Goal: Transaction & Acquisition: Book appointment/travel/reservation

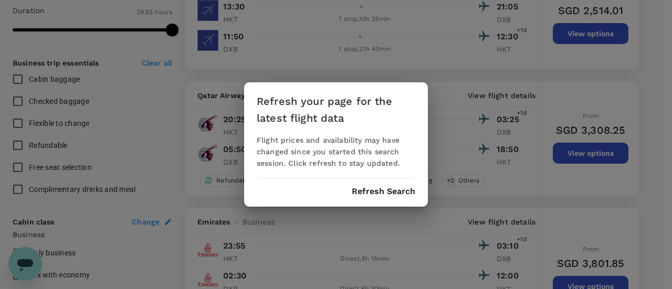
click at [429, 61] on div "Refresh your page for the latest flight data Flight prices and availability may…" at bounding box center [336, 144] width 672 height 289
click at [390, 198] on div "Refresh your page for the latest flight data Flight prices and availability may…" at bounding box center [336, 144] width 184 height 124
click at [391, 193] on button "Refresh Search" at bounding box center [384, 191] width 64 height 9
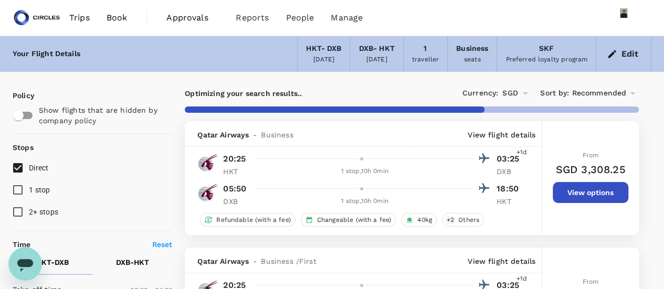
checkbox input "false"
click at [630, 48] on button "Edit" at bounding box center [624, 54] width 38 height 17
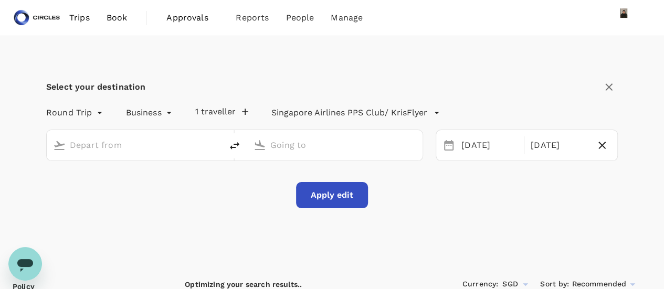
type input "Phuket Intl (HKT)"
type input "Dubai Intl (DXB)"
click at [337, 191] on button "Apply edit" at bounding box center [332, 195] width 72 height 26
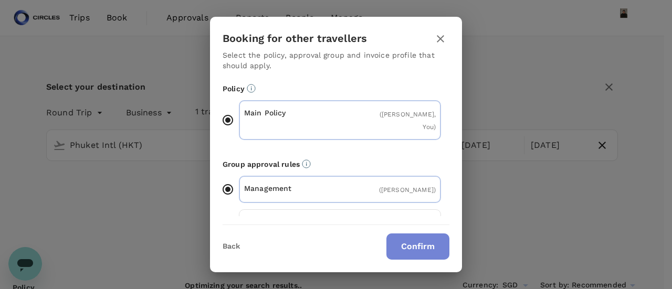
click at [434, 250] on button "Confirm" at bounding box center [417, 247] width 63 height 26
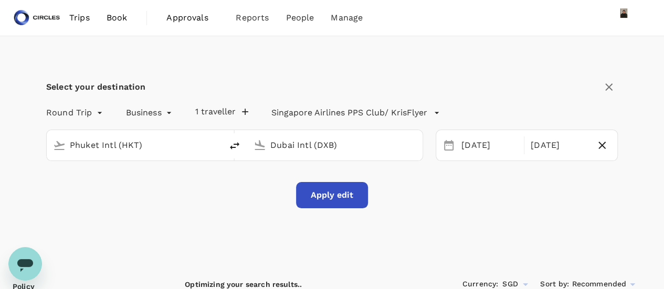
checkbox input "false"
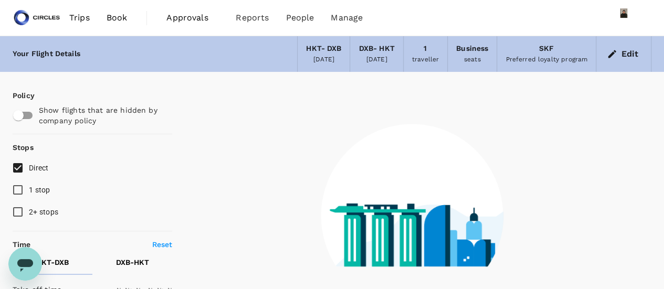
type input "1440"
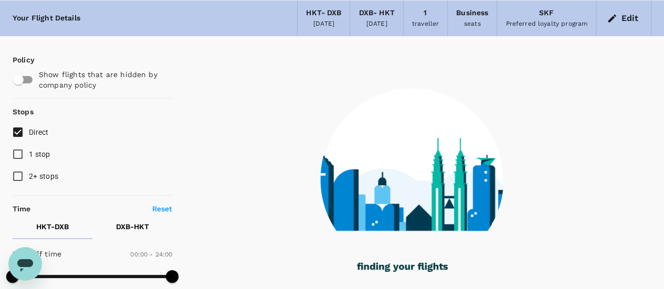
scroll to position [53, 0]
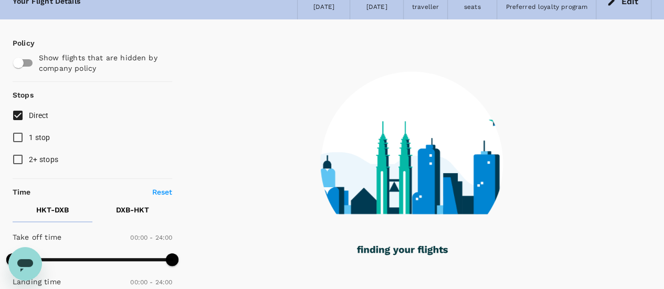
checkbox input "true"
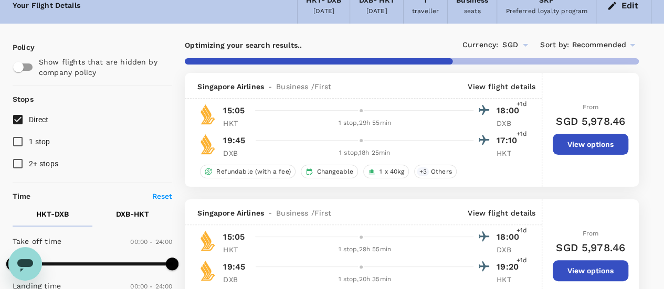
scroll to position [0, 0]
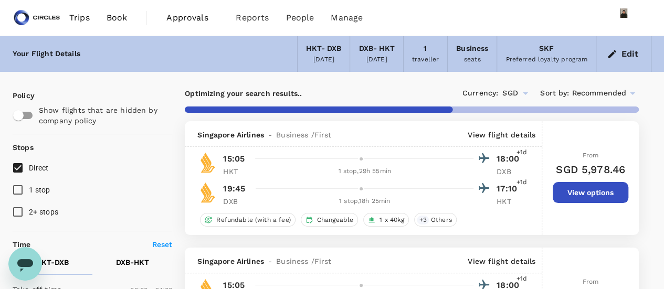
checkbox input "false"
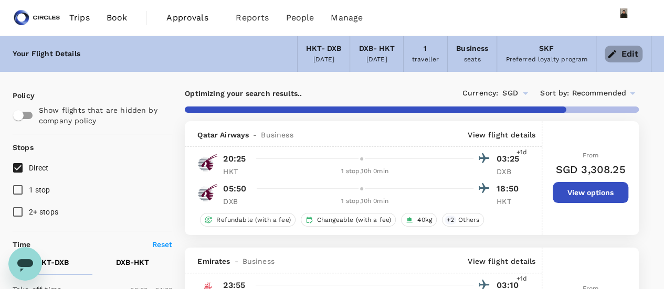
click at [633, 52] on button "Edit" at bounding box center [624, 54] width 38 height 17
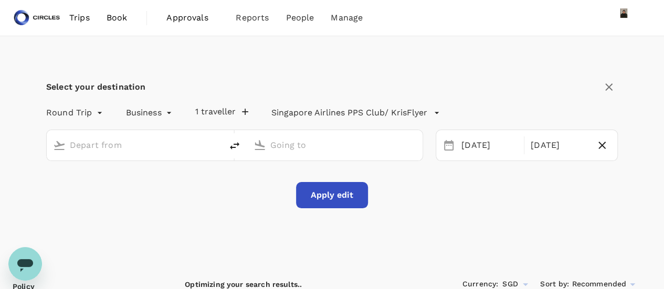
type input "Phuket Intl (HKT)"
type input "Dubai Intl (DXB)"
click at [159, 145] on input "Phuket Intl (HKT)" at bounding box center [135, 145] width 130 height 16
click at [232, 145] on icon "delete" at bounding box center [234, 146] width 13 height 13
type input "Dubai Intl (DXB)"
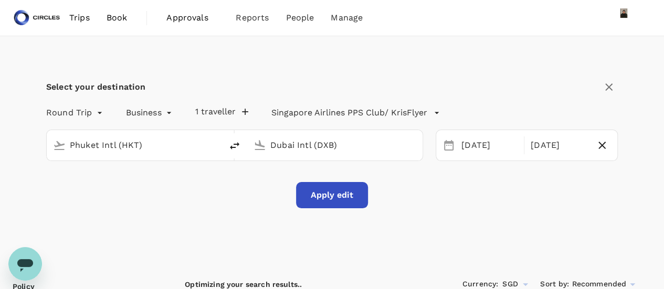
type input "Phuket Intl (HKT)"
click at [232, 145] on icon "delete" at bounding box center [234, 146] width 13 height 13
type input "Phuket Intl (HKT)"
type input "Dubai Intl (DXB)"
click at [351, 203] on button "Apply edit" at bounding box center [332, 195] width 72 height 26
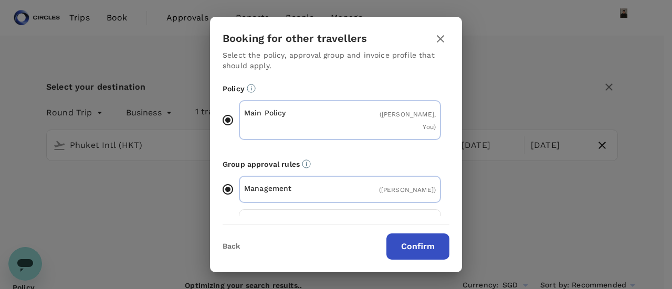
click at [413, 253] on button "Confirm" at bounding box center [417, 247] width 63 height 26
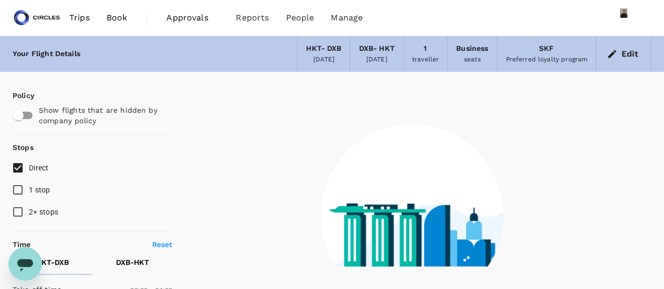
checkbox input "true"
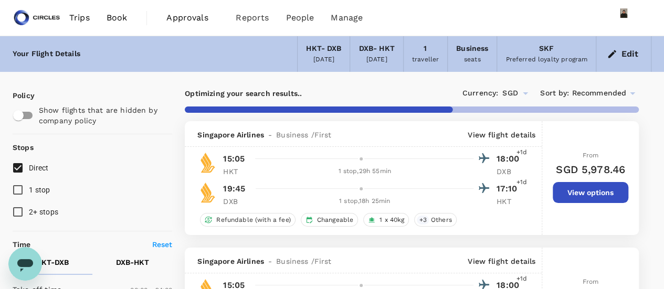
checkbox input "false"
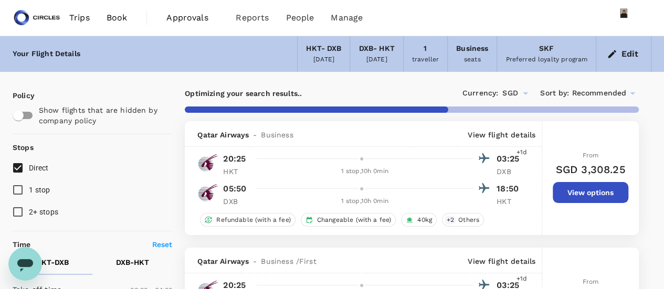
checkbox input "false"
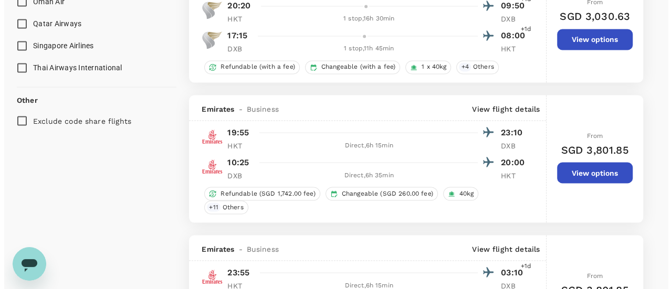
scroll to position [893, 0]
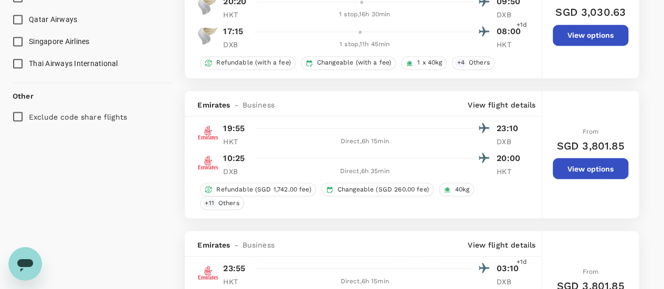
click at [499, 103] on p "View flight details" at bounding box center [502, 104] width 68 height 11
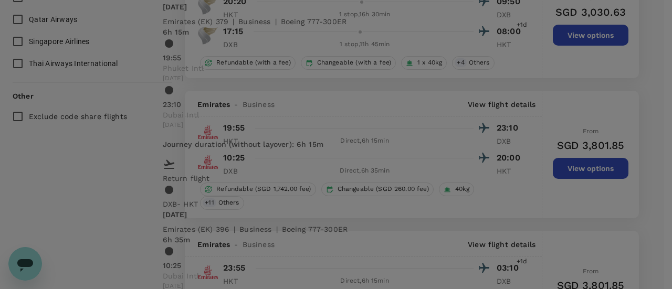
scroll to position [0, 0]
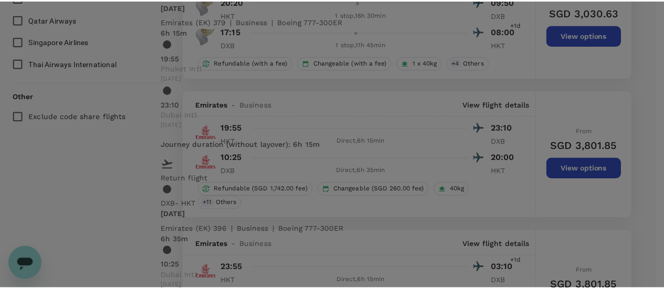
scroll to position [131, 0]
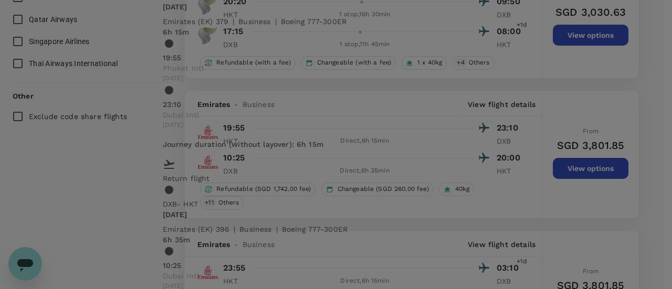
drag, startPoint x: 571, startPoint y: 43, endPoint x: 569, endPoint y: 37, distance: 6.1
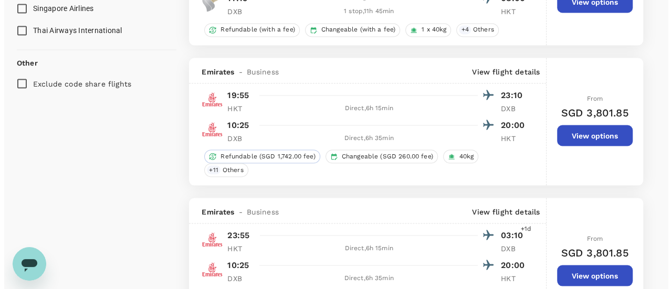
scroll to position [945, 0]
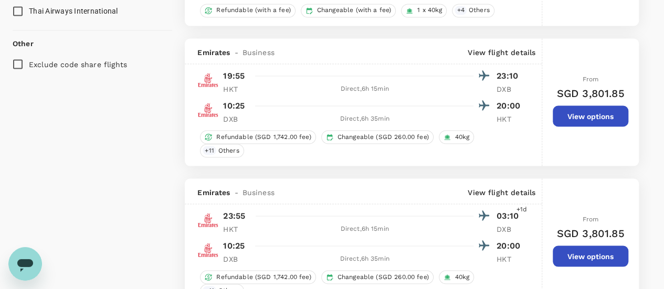
click at [520, 54] on p "View flight details" at bounding box center [502, 52] width 68 height 11
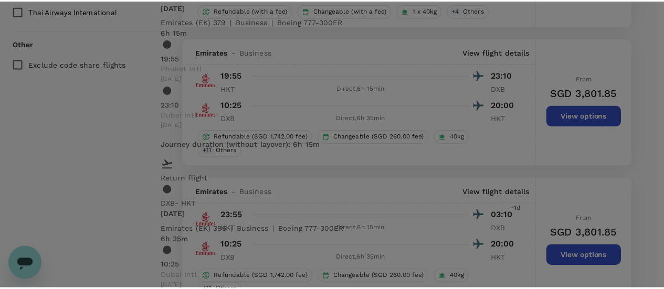
scroll to position [105, 0]
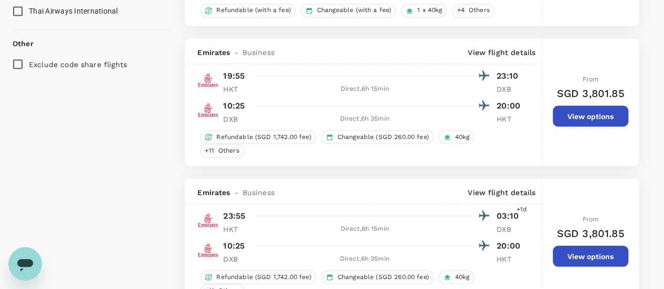
click at [591, 118] on button "View options" at bounding box center [591, 116] width 76 height 21
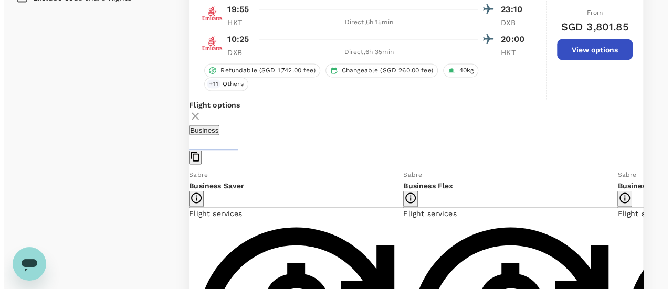
scroll to position [1139, 0]
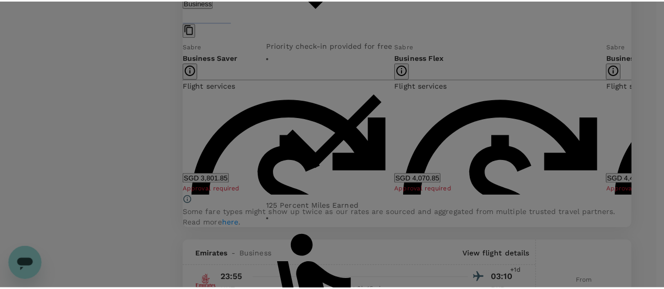
scroll to position [0, 0]
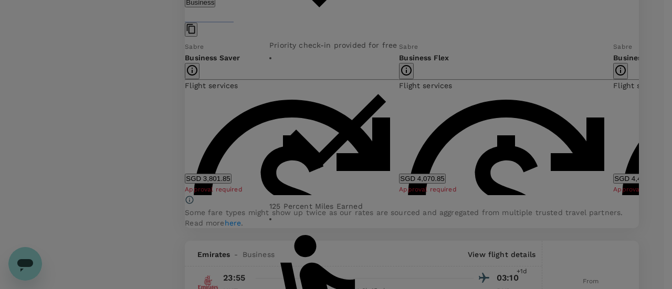
click at [128, 76] on div "Business Saver Refundable with a SGD 1,742 fee Can be changed with a SGD 260 fe…" at bounding box center [336, 144] width 672 height 289
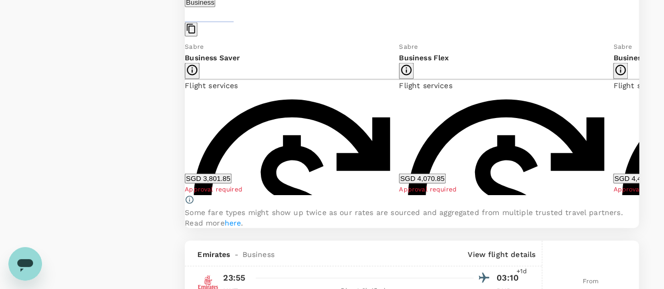
click at [231, 179] on button "SGD 3,801.85" at bounding box center [208, 179] width 46 height 10
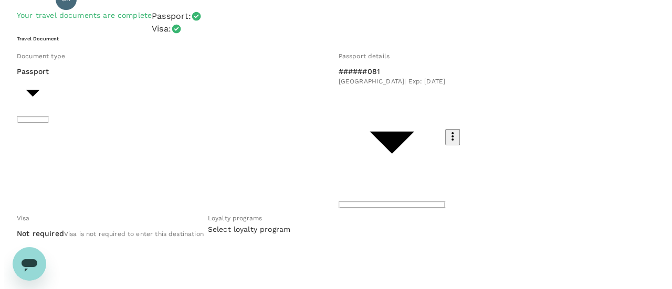
scroll to position [125, 0]
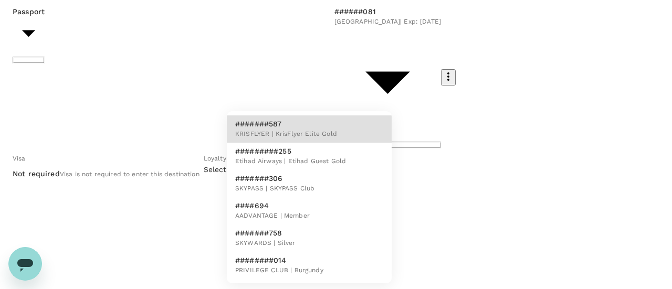
click at [313, 240] on li "#######758 SKYWARDS | Silver" at bounding box center [309, 238] width 165 height 27
type input "88564af7-b623-4658-bd29-01f3c91d1166"
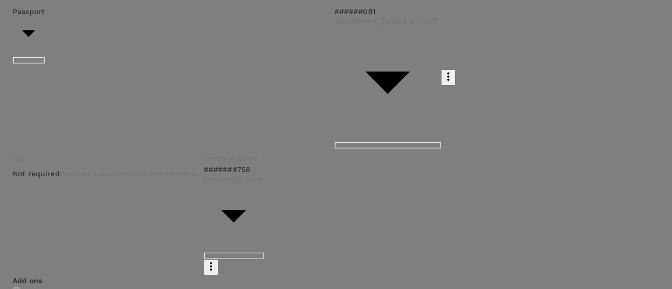
scroll to position [1, 0]
click at [118, 16] on p "Select" at bounding box center [74, 10] width 88 height 11
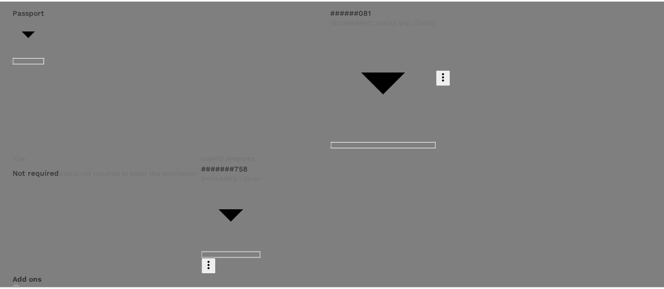
scroll to position [141, 0]
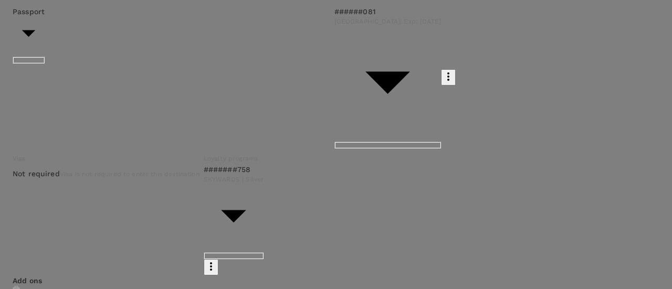
click at [118, 16] on p "Select" at bounding box center [74, 10] width 88 height 11
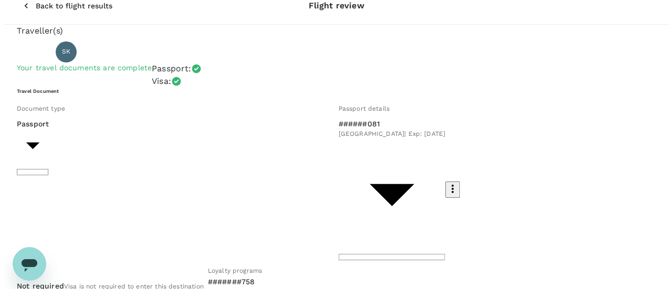
scroll to position [11, 0]
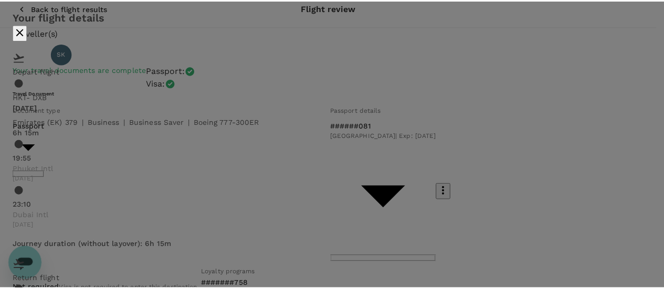
scroll to position [0, 0]
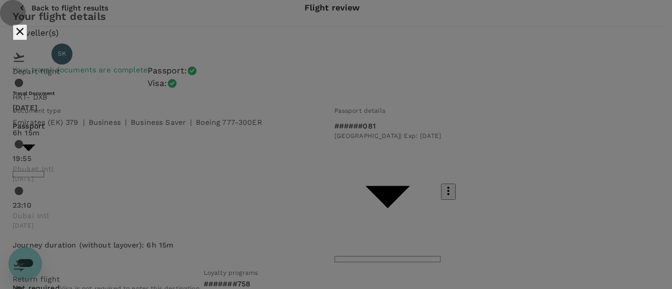
click at [26, 27] on icon "close" at bounding box center [20, 31] width 13 height 13
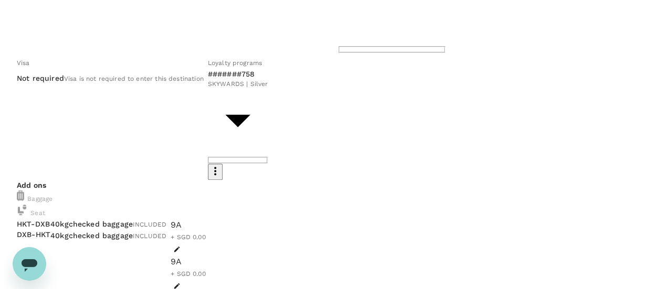
scroll to position [268, 0]
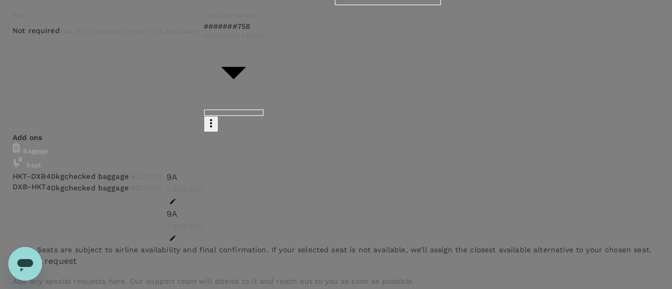
type input "9cb7bd09-647a-4334-94d9-122ca4480a85"
type textarea "Form: 1132/3 (revised from previously approved form) - fare amount lowered and …"
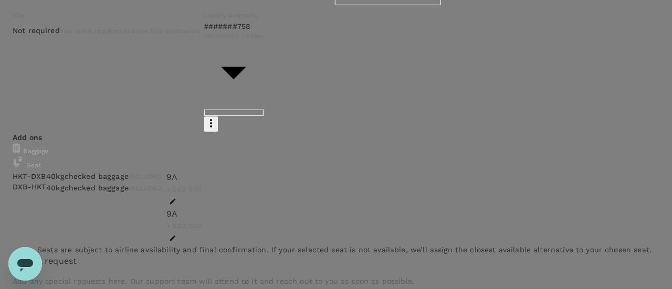
type input "Dubai_October '25"
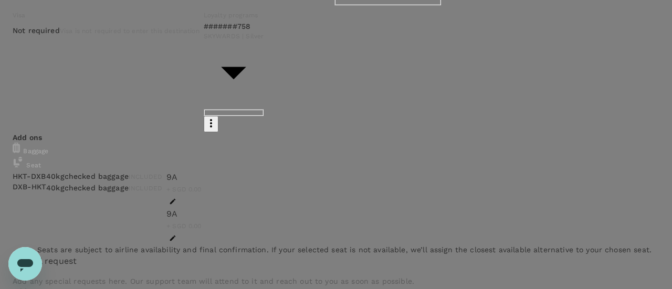
scroll to position [105, 0]
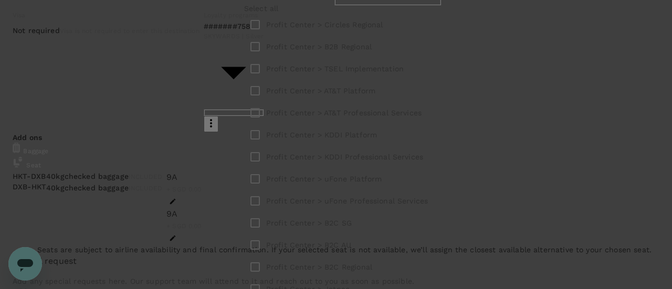
click at [349, 52] on p "Profit Center > B2B Regional" at bounding box center [319, 46] width 106 height 11
click at [264, 58] on input "checkbox" at bounding box center [255, 47] width 22 height 22
checkbox input "true"
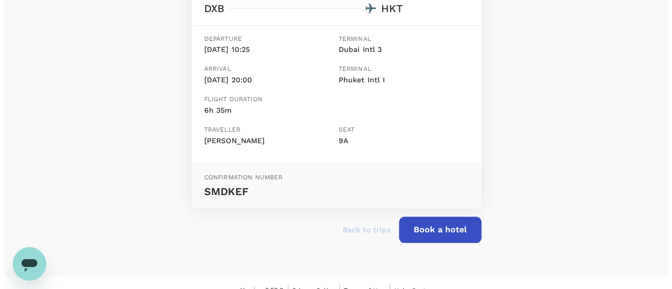
scroll to position [442, 0]
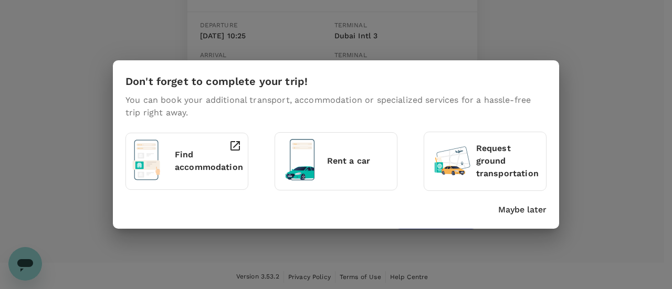
click at [183, 159] on p "Find accommodation" at bounding box center [209, 161] width 68 height 25
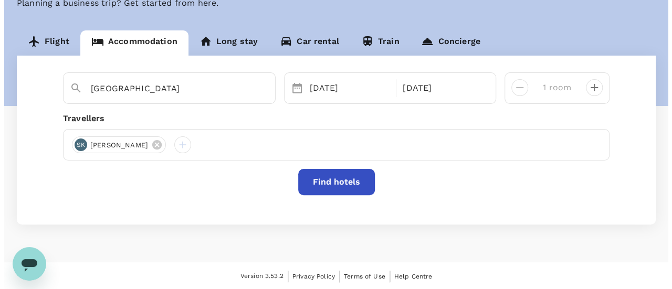
scroll to position [80, 0]
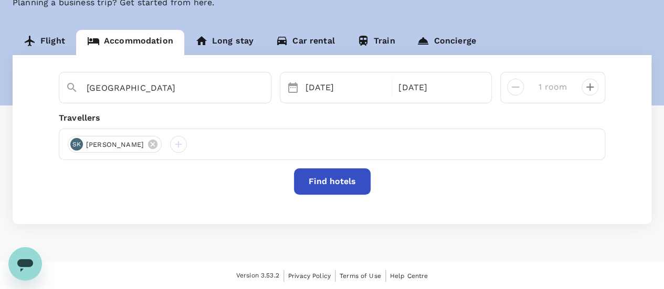
click at [338, 183] on button "Find hotels" at bounding box center [332, 182] width 77 height 26
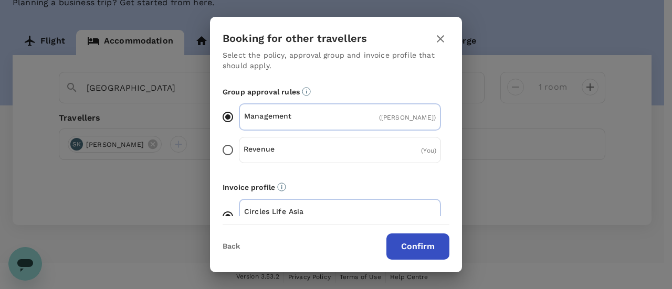
scroll to position [74, 0]
click at [412, 249] on button "Confirm" at bounding box center [417, 247] width 63 height 26
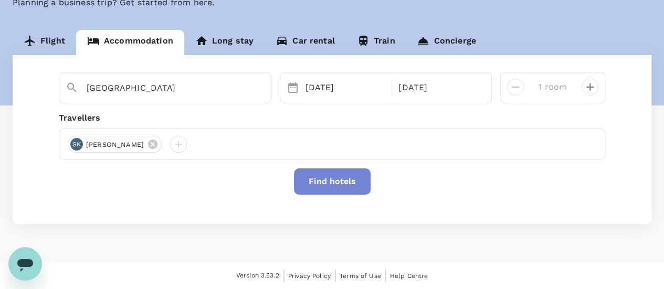
click at [335, 177] on button "Find hotels" at bounding box center [332, 182] width 77 height 26
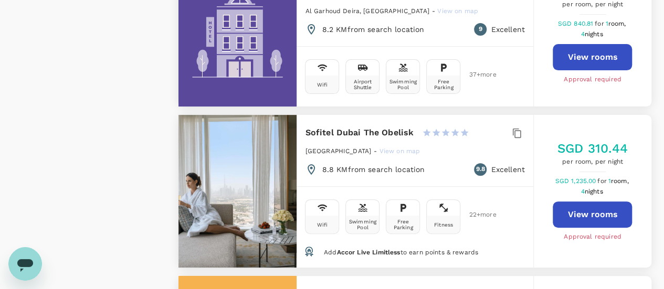
scroll to position [2258, 0]
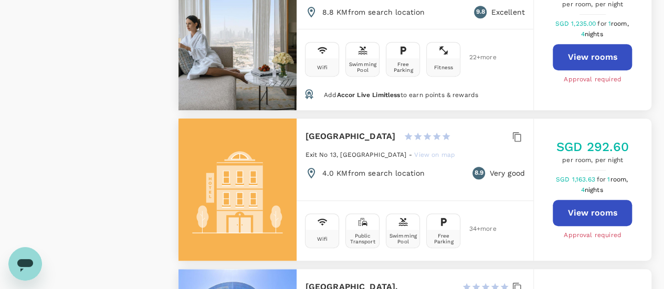
type input "499.06"
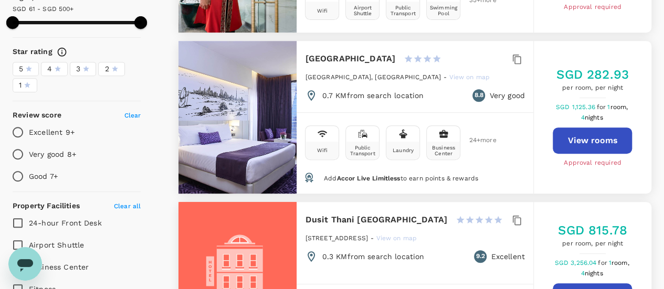
scroll to position [0, 0]
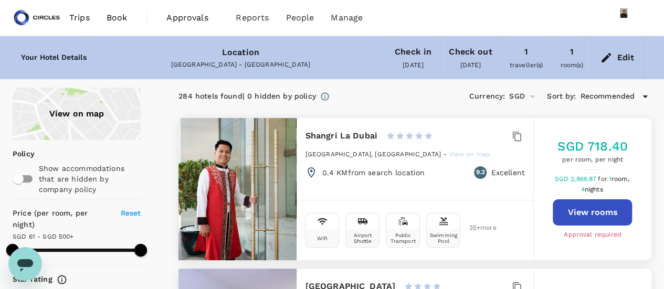
click at [230, 48] on div "Location" at bounding box center [240, 52] width 37 height 15
click at [630, 53] on div "Edit" at bounding box center [625, 57] width 17 height 15
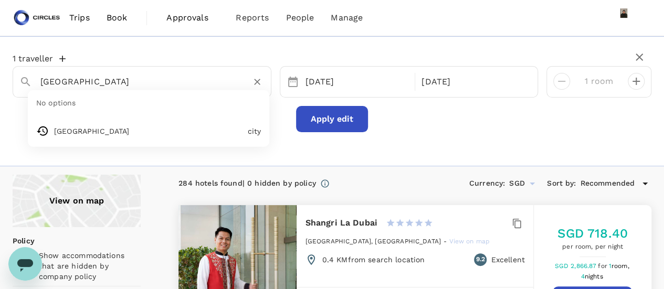
click at [109, 89] on input "[GEOGRAPHIC_DATA]" at bounding box center [137, 82] width 195 height 16
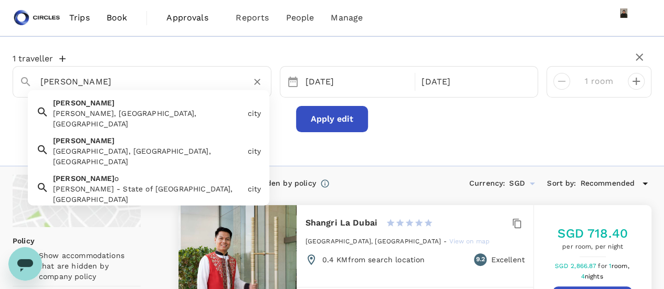
click at [133, 75] on input "conrad" at bounding box center [137, 82] width 195 height 16
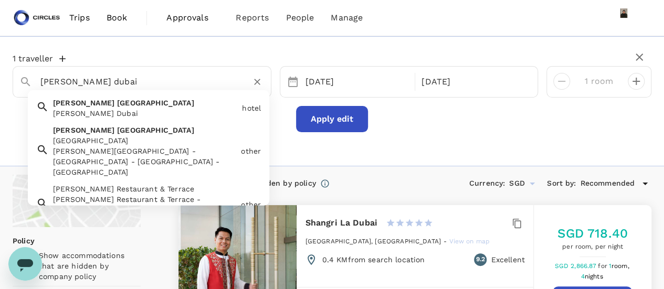
click at [103, 110] on div "Conrad Dubai" at bounding box center [145, 113] width 185 height 11
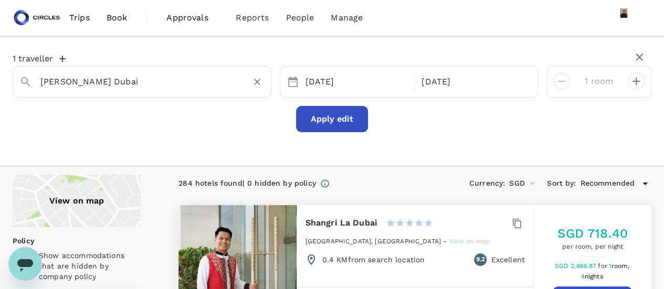
type input "Conrad Dubai"
click at [316, 117] on button "Apply edit" at bounding box center [332, 119] width 72 height 26
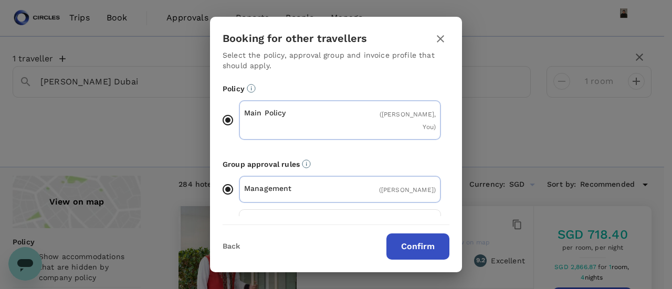
click at [406, 242] on button "Confirm" at bounding box center [417, 247] width 63 height 26
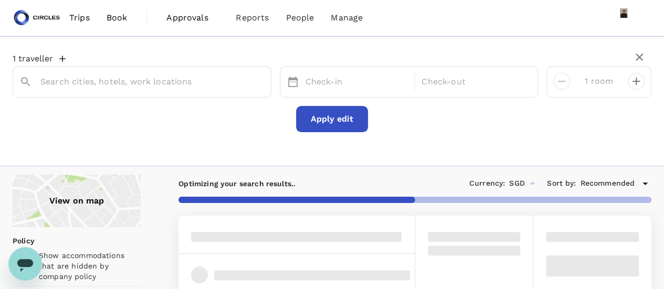
type input "Conrad Dubai"
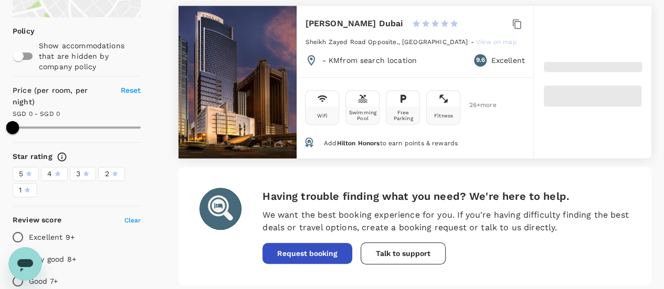
scroll to position [158, 0]
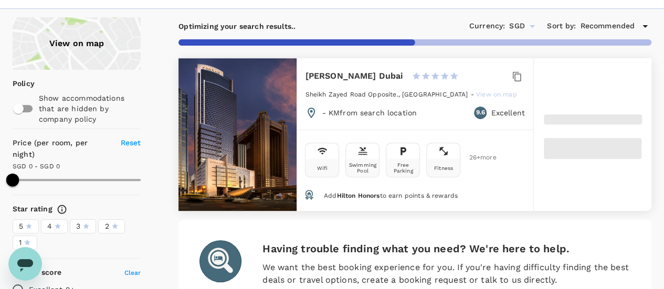
type input "500"
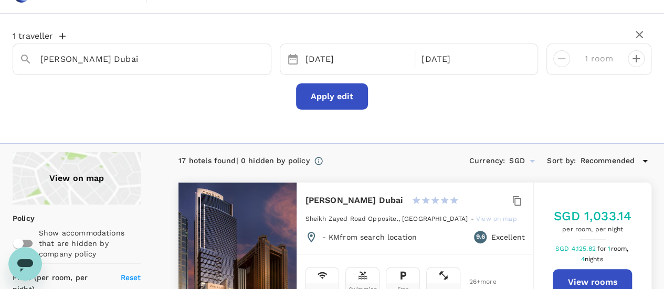
scroll to position [53, 0]
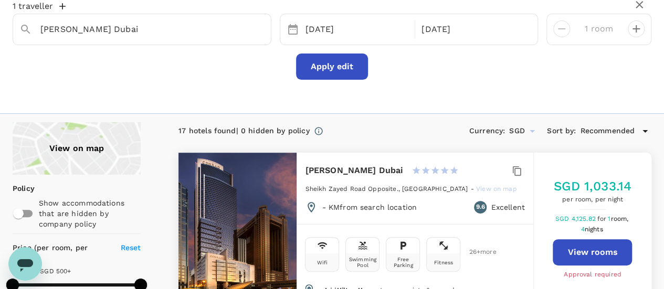
click at [637, 130] on div "Recommended" at bounding box center [615, 131] width 71 height 13
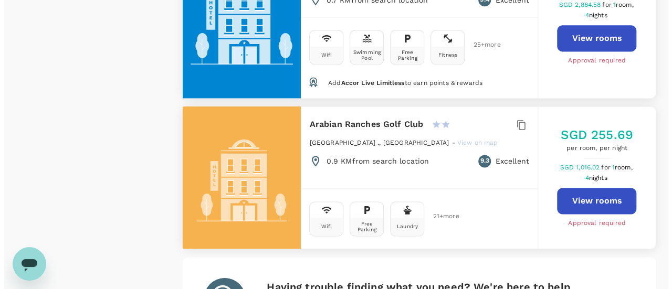
scroll to position [2496, 0]
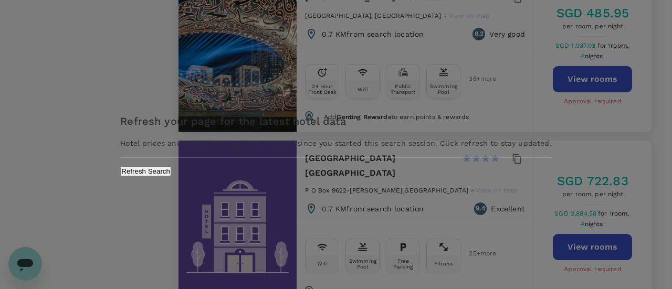
click at [383, 176] on div "Refresh your page for the latest hotel data Hotel prices and availability may h…" at bounding box center [335, 145] width 431 height 64
click at [171, 176] on button "Refresh Search" at bounding box center [145, 171] width 51 height 10
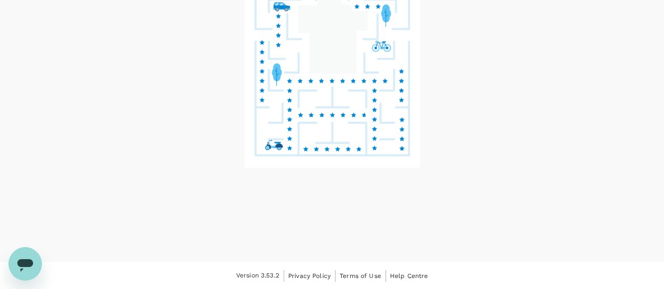
scroll to position [28, 0]
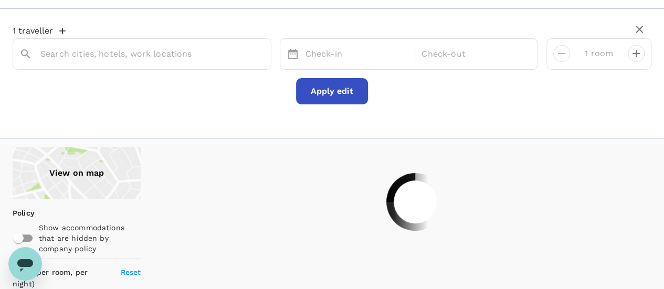
type input "Conrad Dubai"
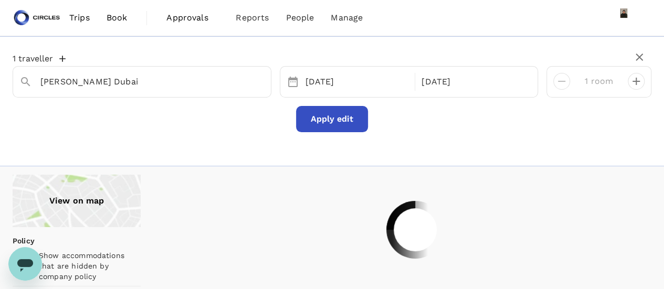
type input "500"
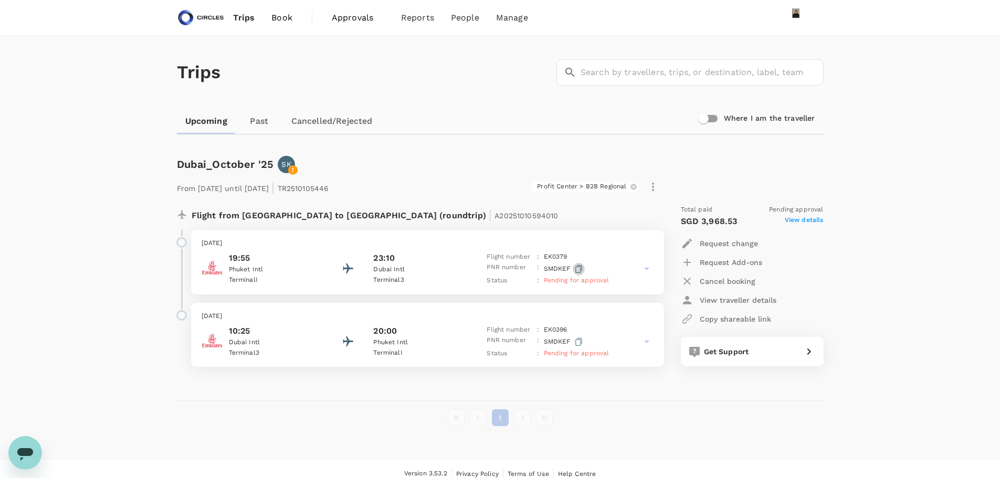
click at [580, 267] on icon "button" at bounding box center [578, 269] width 7 height 8
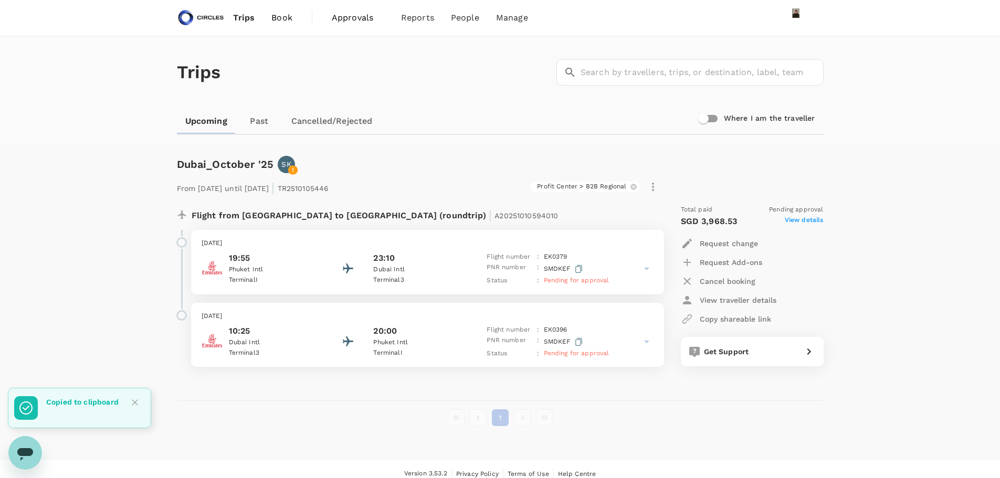
click at [796, 217] on span "View details" at bounding box center [804, 221] width 39 height 13
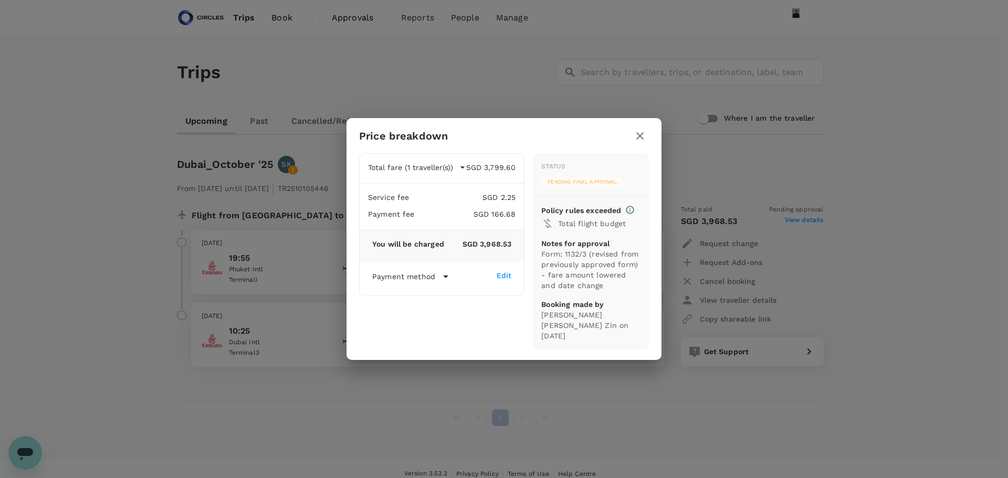
click at [641, 140] on icon "button" at bounding box center [639, 135] width 7 height 7
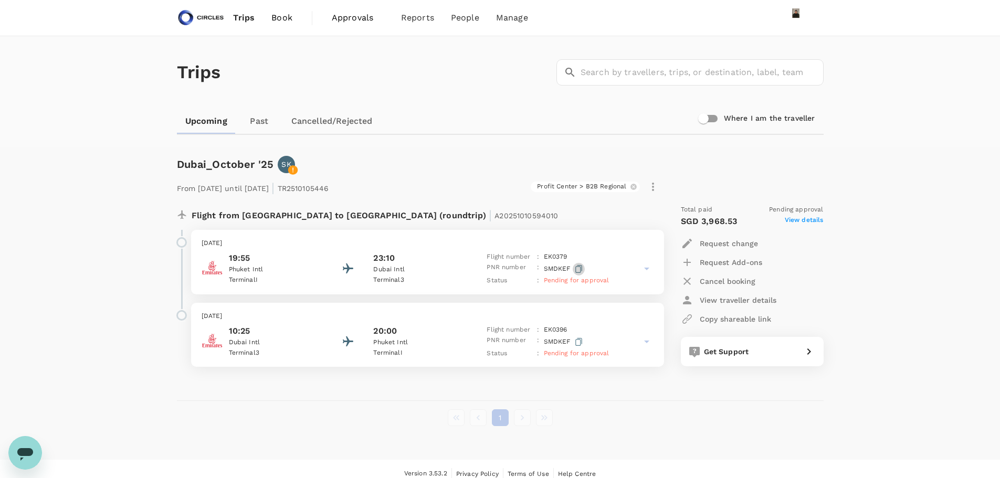
click at [579, 267] on icon "button" at bounding box center [578, 269] width 7 height 8
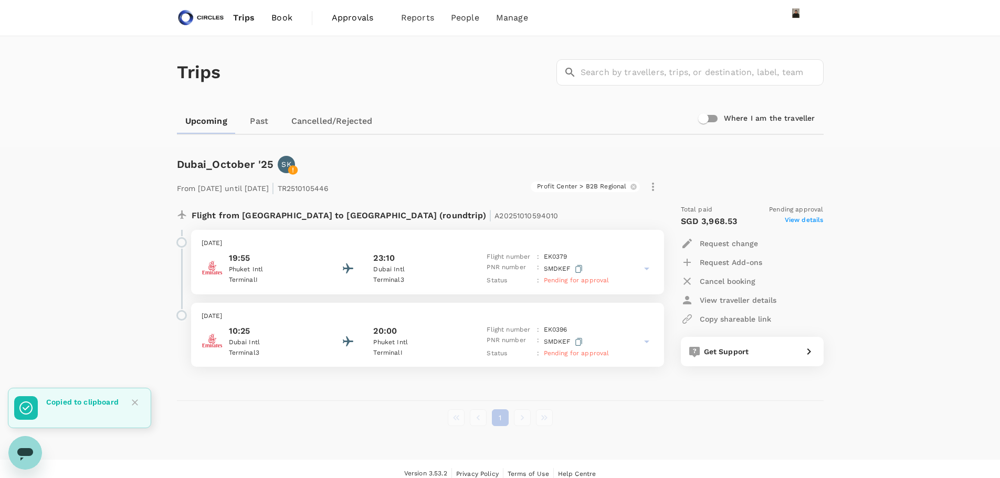
click at [138, 404] on icon "Close" at bounding box center [135, 402] width 11 height 11
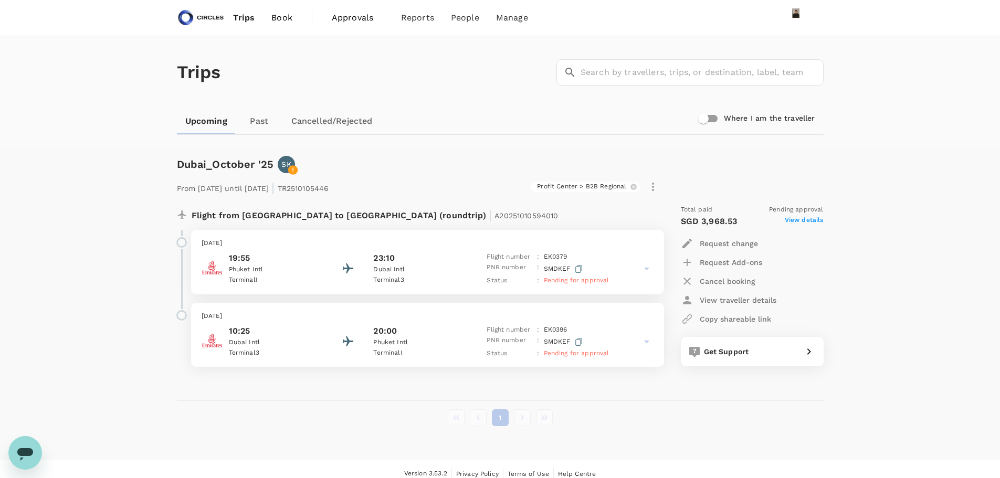
click at [290, 15] on span "Book" at bounding box center [281, 18] width 21 height 13
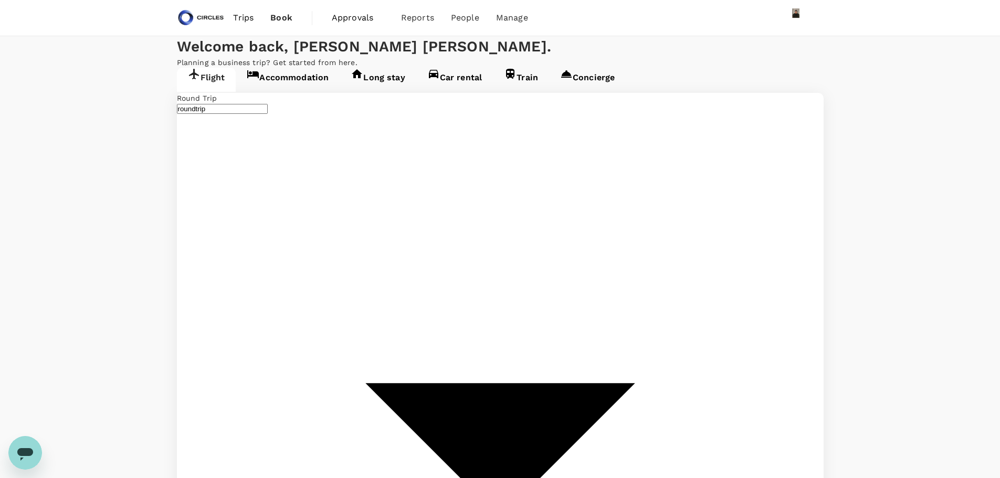
click at [290, 92] on link "Accommodation" at bounding box center [288, 80] width 104 height 24
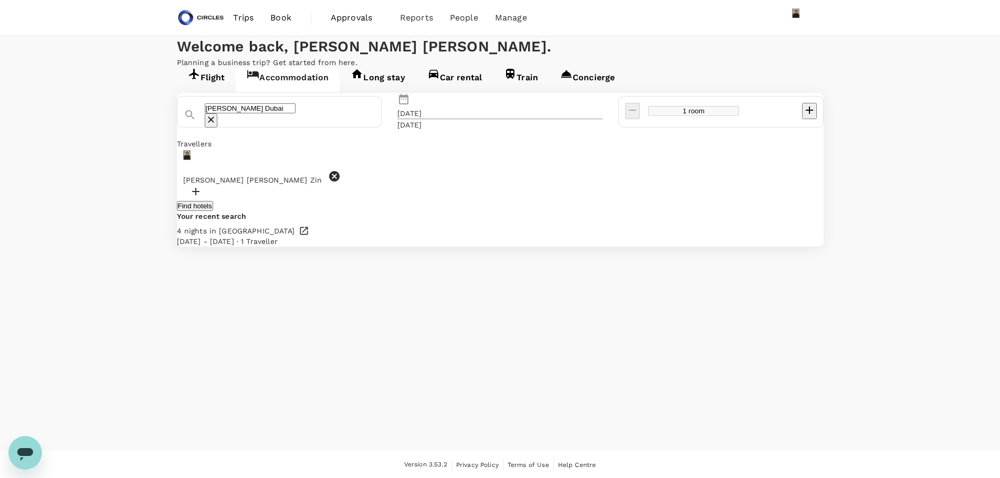
click at [293, 113] on input "Conrad Dubai" at bounding box center [250, 108] width 91 height 10
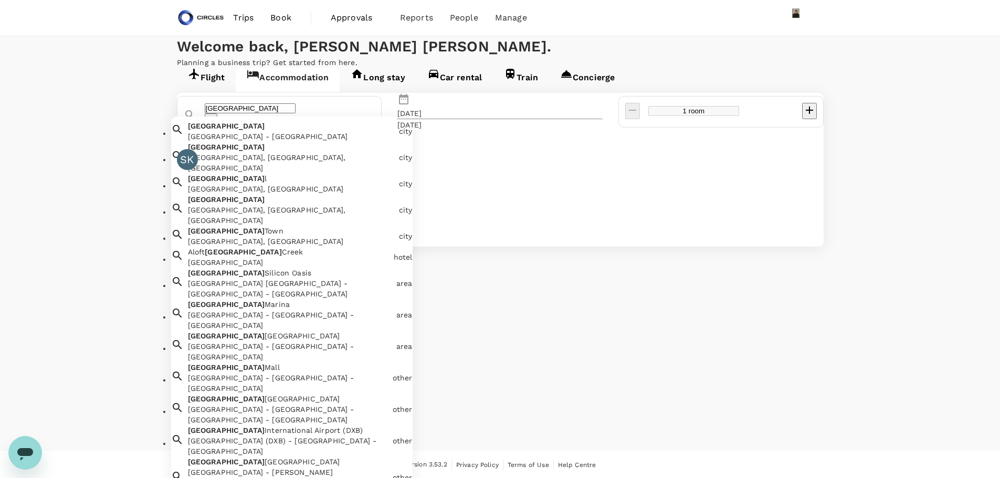
click at [315, 142] on div "Dubai Dubai - United Arab Emirates" at bounding box center [289, 129] width 211 height 25
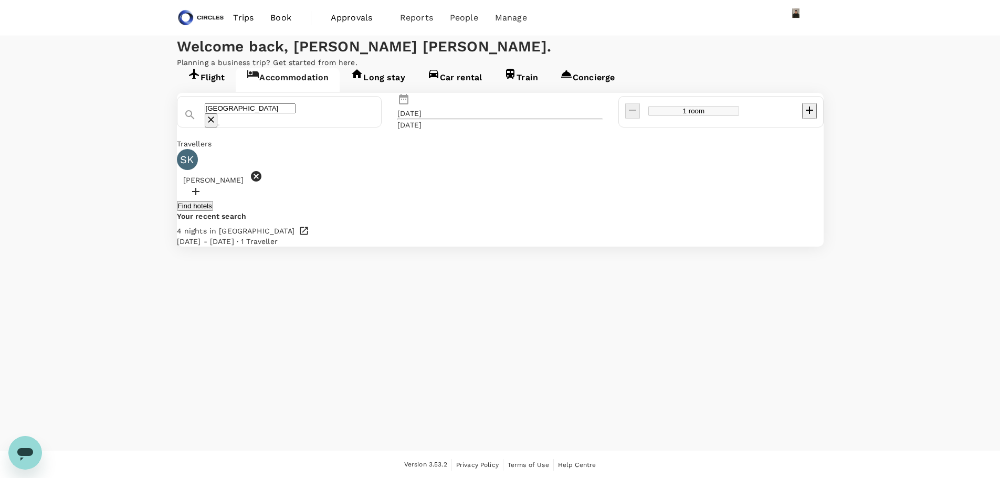
type input "[GEOGRAPHIC_DATA]"
click at [213, 211] on button "Find hotels" at bounding box center [195, 206] width 36 height 10
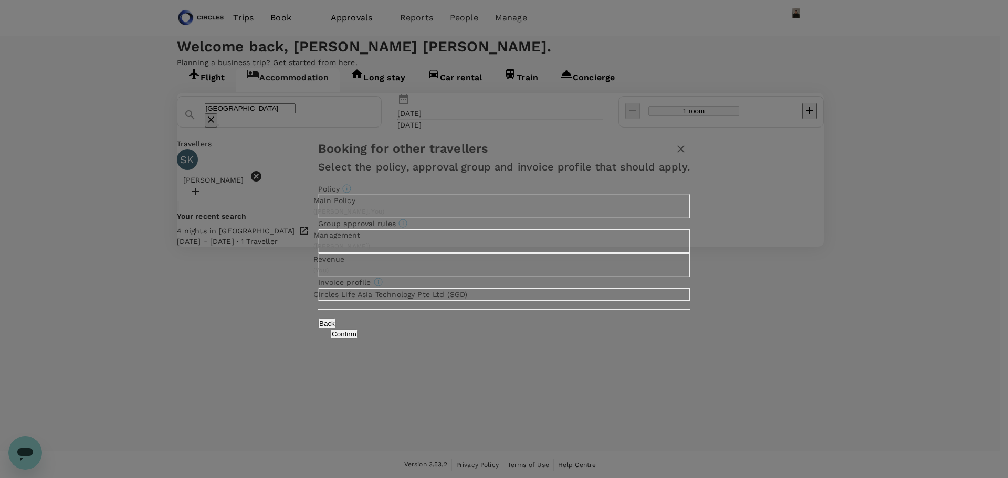
click at [358, 339] on button "Confirm" at bounding box center [344, 334] width 27 height 10
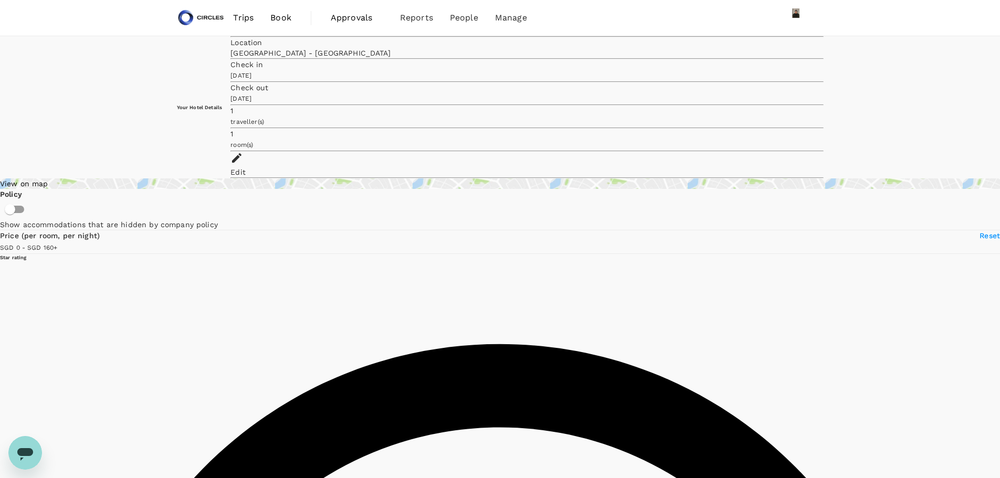
drag, startPoint x: 307, startPoint y: 237, endPoint x: 218, endPoint y: 241, distance: 88.8
click at [57, 243] on span at bounding box center [57, 247] width 0 height 8
drag, startPoint x: 207, startPoint y: 239, endPoint x: 226, endPoint y: 239, distance: 19.4
click at [61, 243] on span at bounding box center [61, 247] width 0 height 8
click at [60, 243] on span at bounding box center [60, 247] width 0 height 8
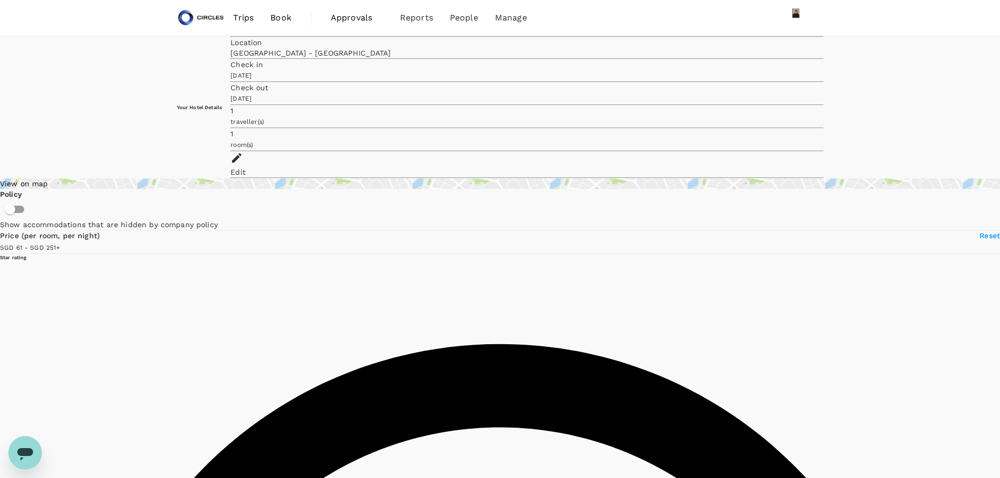
type input "251.02"
drag, startPoint x: 474, startPoint y: 307, endPoint x: 578, endPoint y: 306, distance: 104.5
copy span "Omar Bin Al Khattab Road, DUBAI"
drag, startPoint x: 471, startPoint y: 286, endPoint x: 585, endPoint y: 289, distance: 113.4
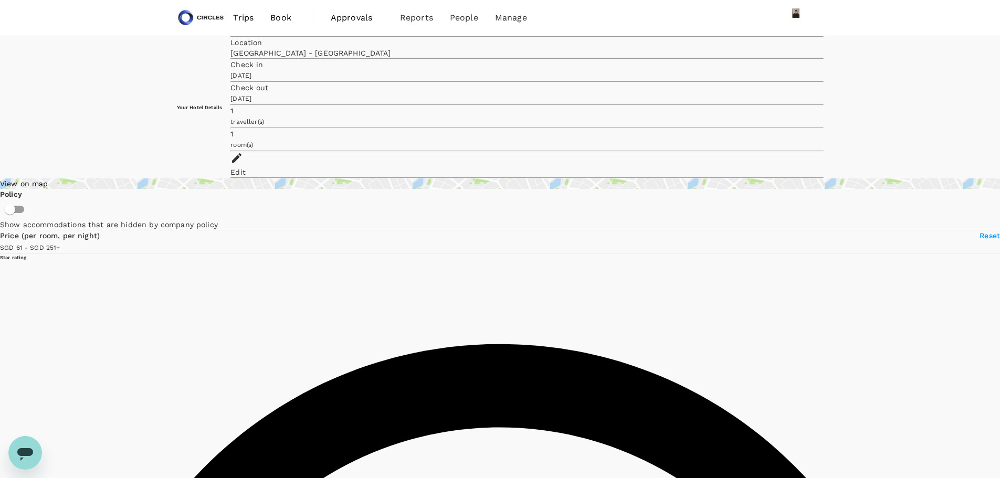
copy div "Swissotel Al Ghurair Dubai"
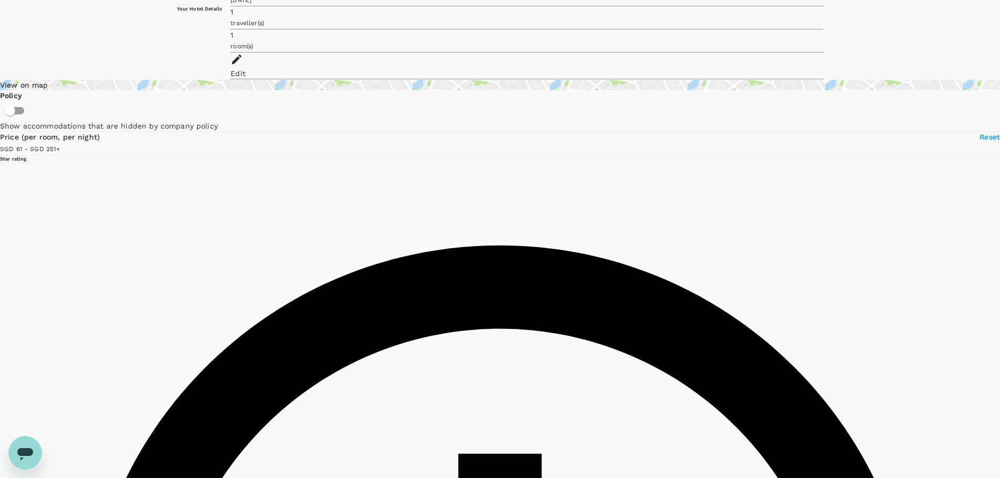
scroll to position [105, 0]
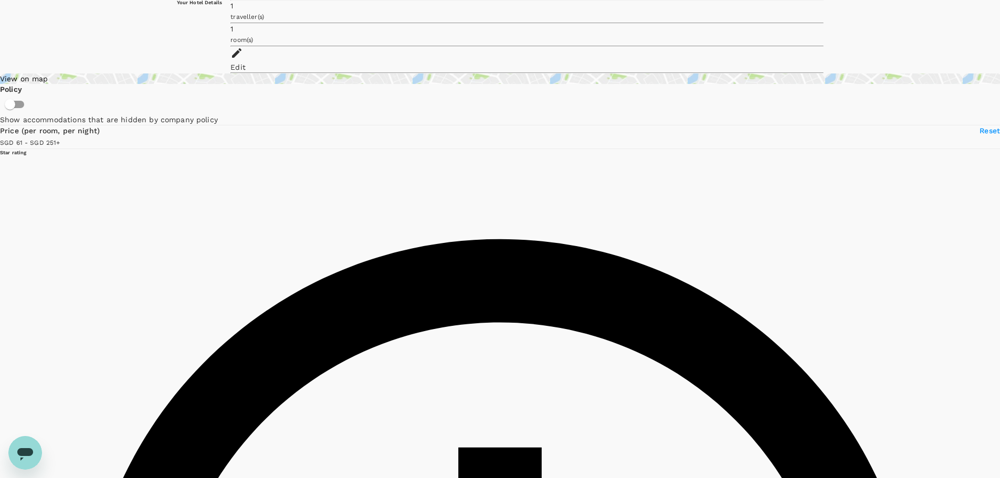
drag, startPoint x: 473, startPoint y: 340, endPoint x: 581, endPoint y: 337, distance: 107.7
copy h6 "Crowne Plaza Dubai Deira"
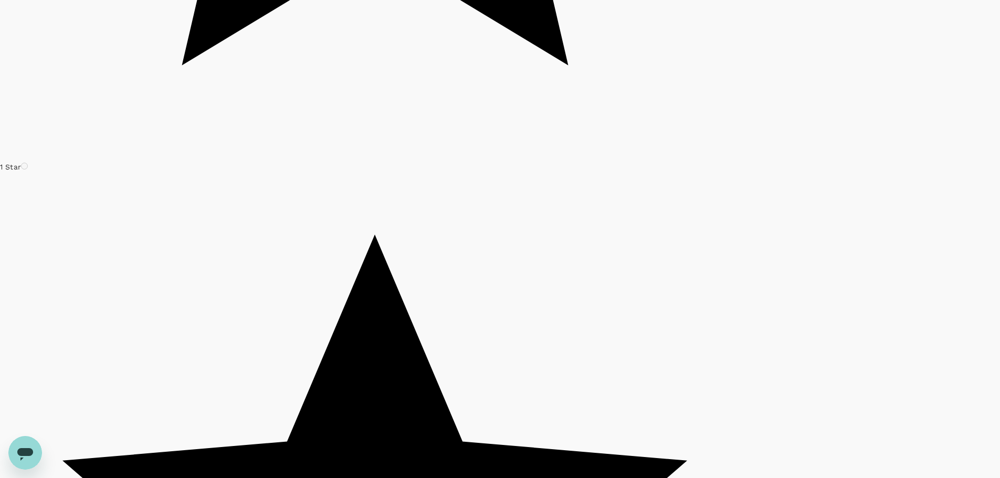
scroll to position [2573, 0]
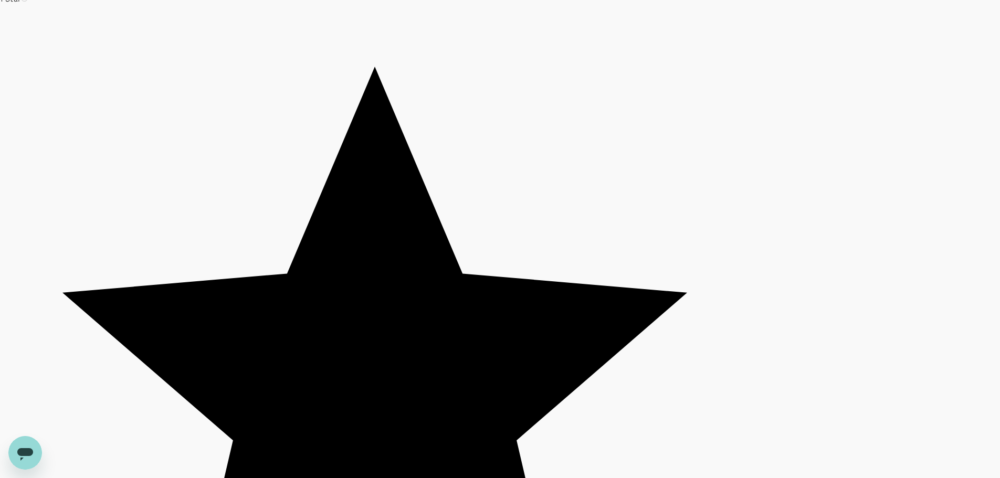
drag, startPoint x: 473, startPoint y: 239, endPoint x: 543, endPoint y: 243, distance: 70.4
copy span "Al Rigga Street., Dubai"
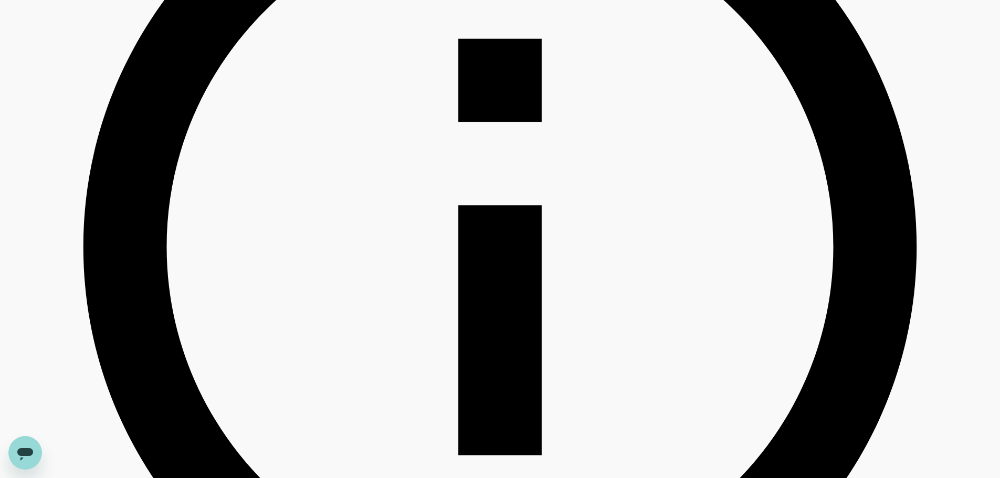
scroll to position [0, 0]
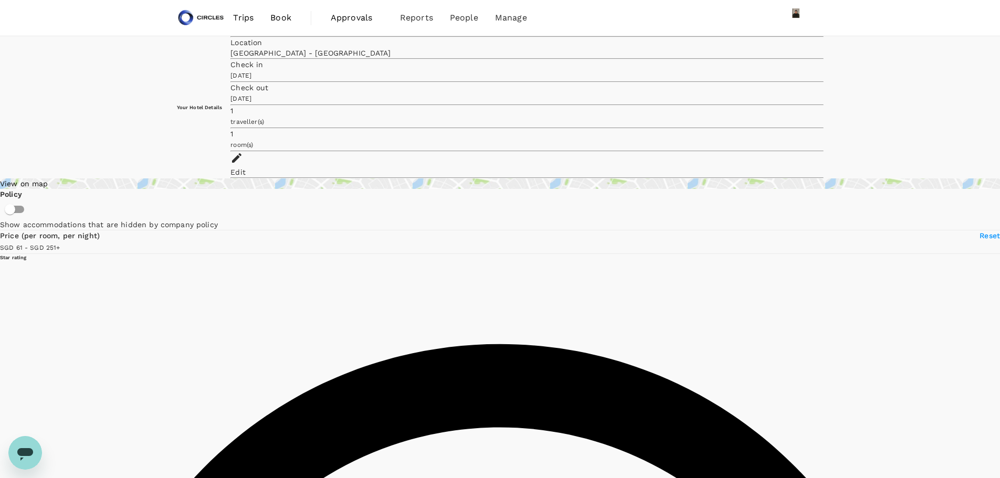
click at [396, 58] on div "Dubai - United Arab Emirates" at bounding box center [526, 53] width 593 height 11
click at [786, 152] on div "Edit" at bounding box center [526, 165] width 593 height 26
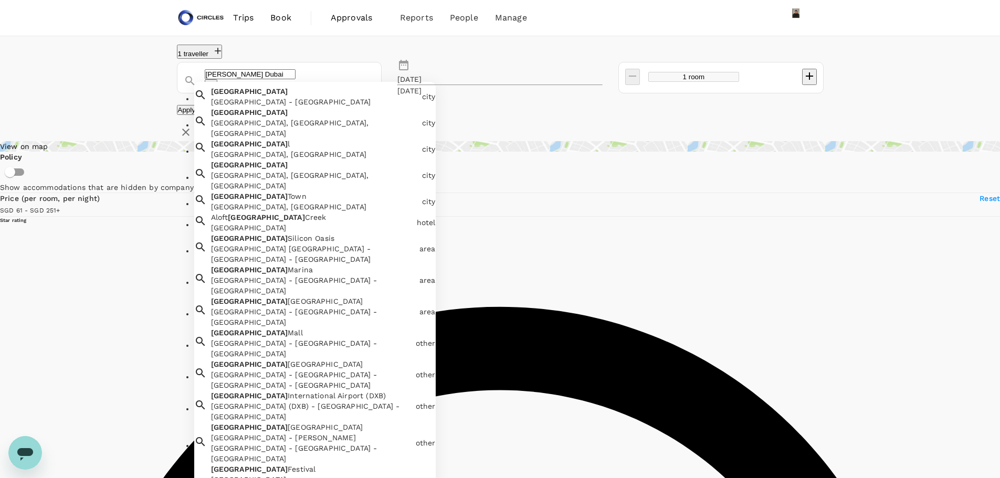
click at [272, 79] on input "Conrad Dubai" at bounding box center [250, 74] width 91 height 10
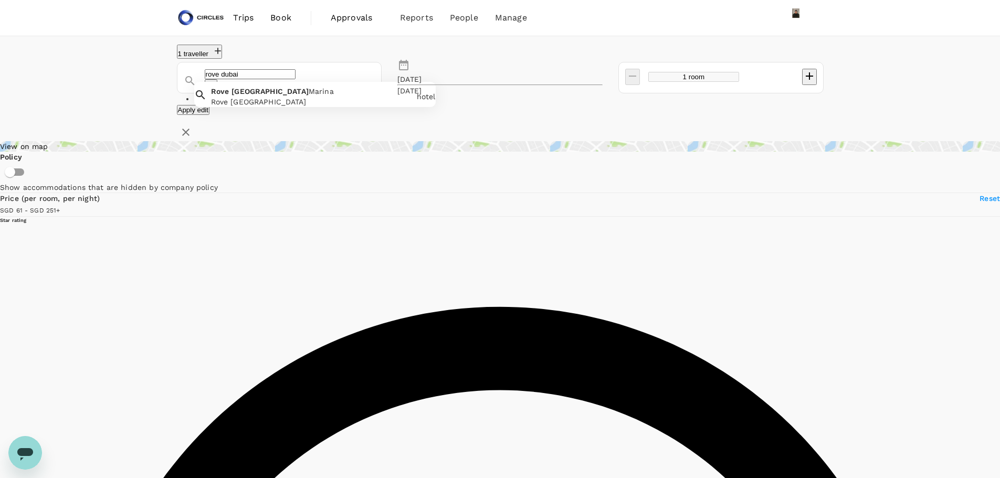
click at [309, 96] on span "Marina" at bounding box center [321, 91] width 25 height 8
type input "Rove Dubai Marina"
click at [210, 115] on button "Apply edit" at bounding box center [193, 110] width 33 height 10
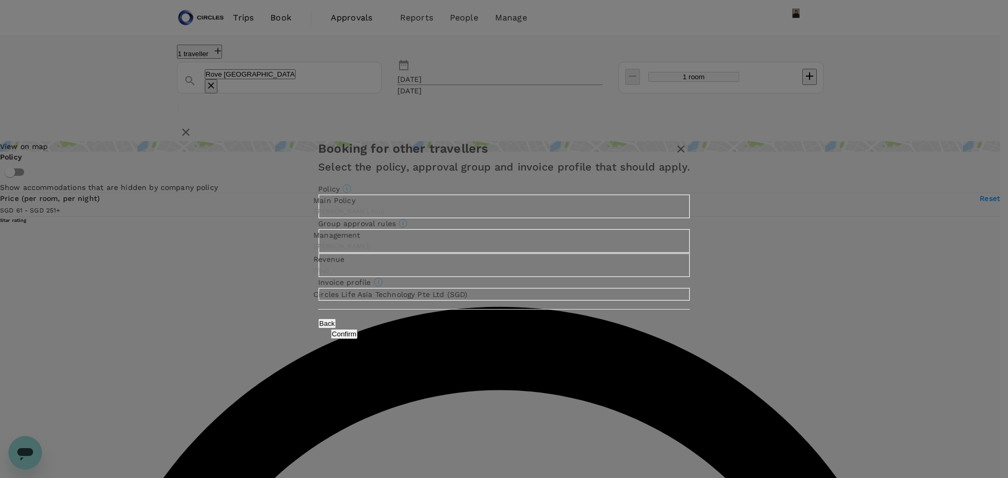
click at [358, 339] on button "Confirm" at bounding box center [344, 334] width 27 height 10
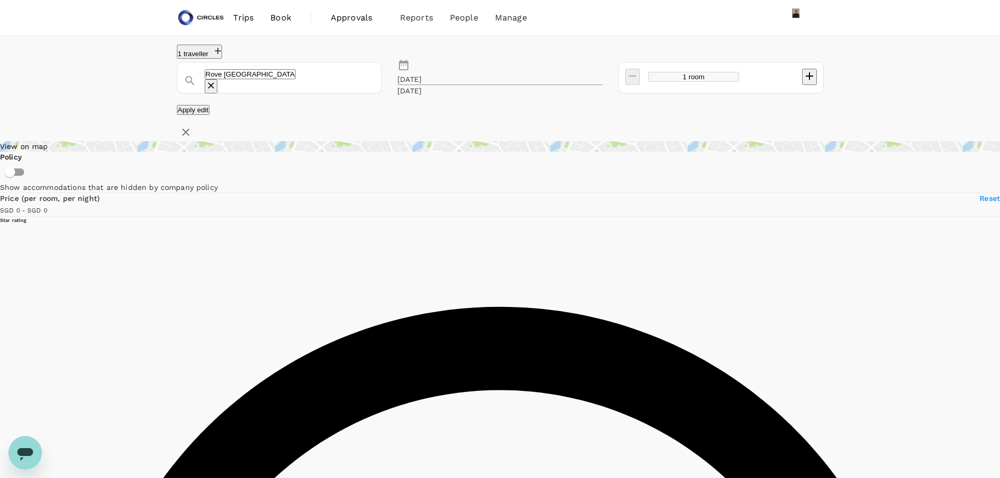
type input "500"
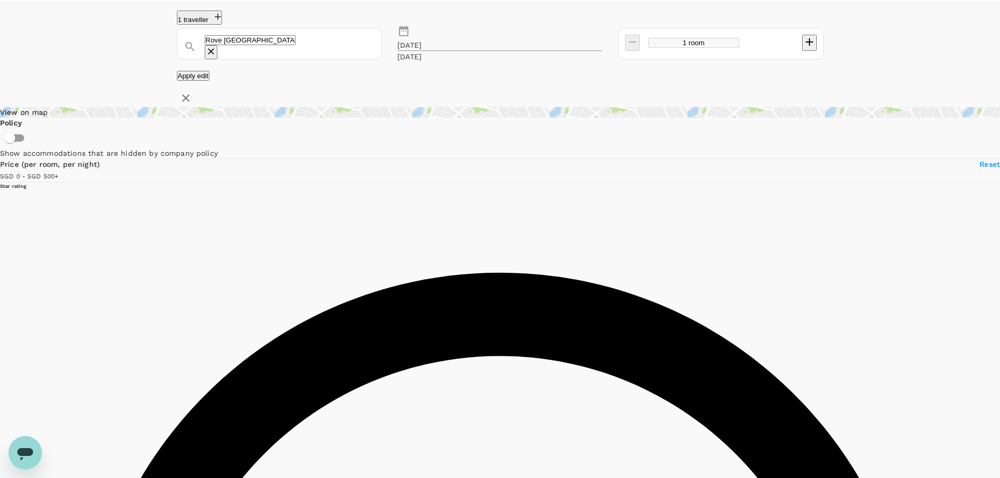
scroll to position [53, 0]
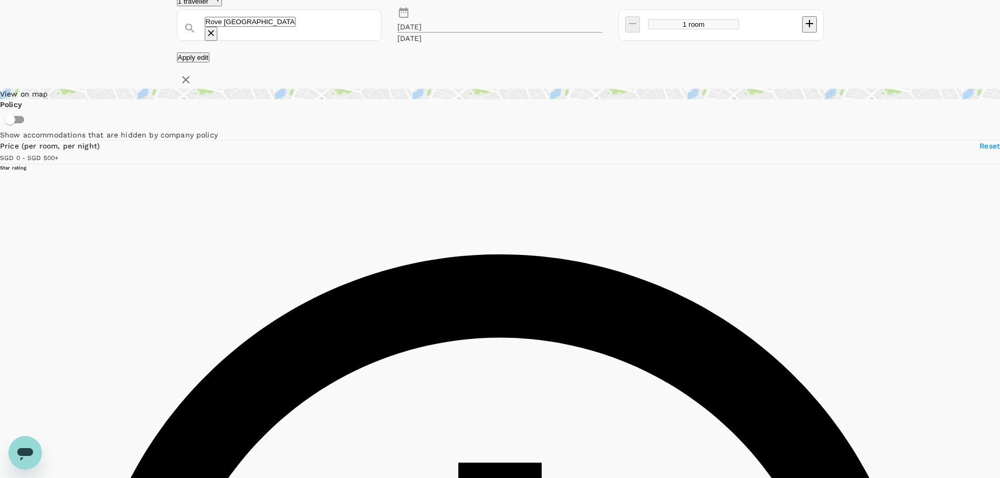
drag, startPoint x: 474, startPoint y: 167, endPoint x: 550, endPoint y: 162, distance: 76.9
copy h6 "Rove Dubai Marina"
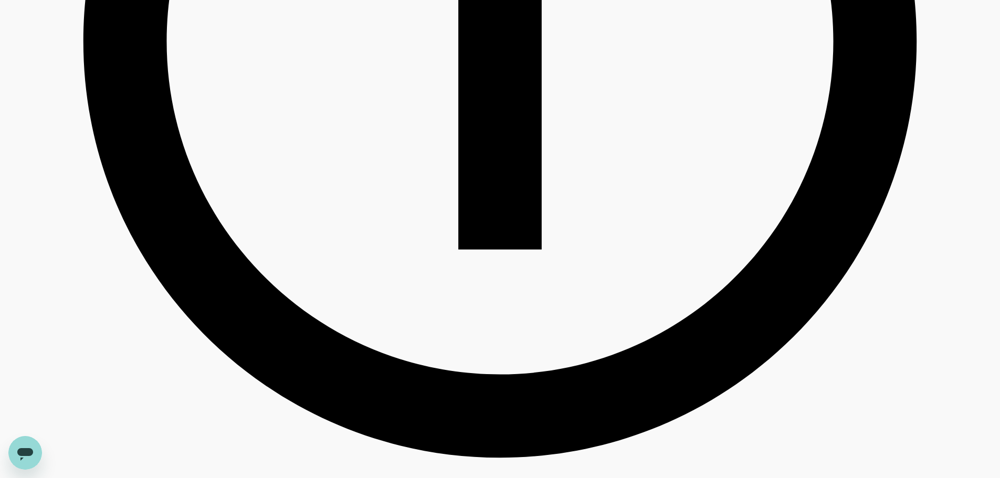
scroll to position [0, 0]
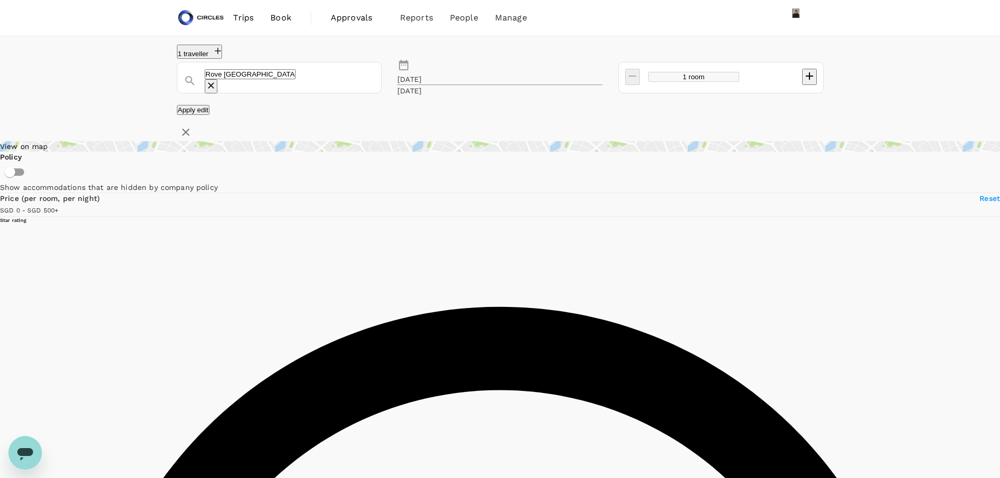
click at [296, 79] on input "Rove Dubai Marina" at bounding box center [250, 74] width 91 height 10
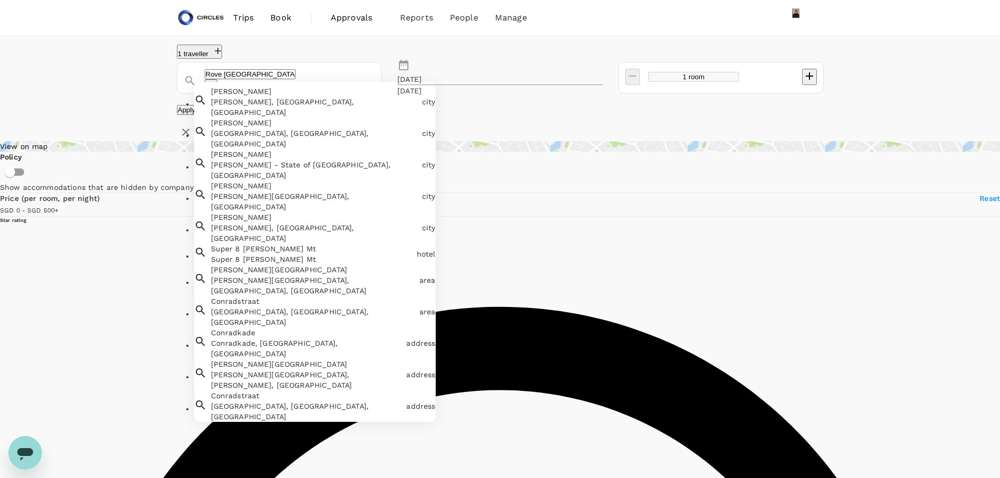
click at [296, 79] on input "Rove Dubai Marina" at bounding box center [250, 74] width 91 height 10
drag, startPoint x: 302, startPoint y: 85, endPoint x: 116, endPoint y: 80, distance: 185.9
click at [116, 80] on div "1 traveller Rove Dubai Marina Conrad Conrad, MT, USA city Conrad Conrad, IA, US…" at bounding box center [500, 93] width 1000 height 97
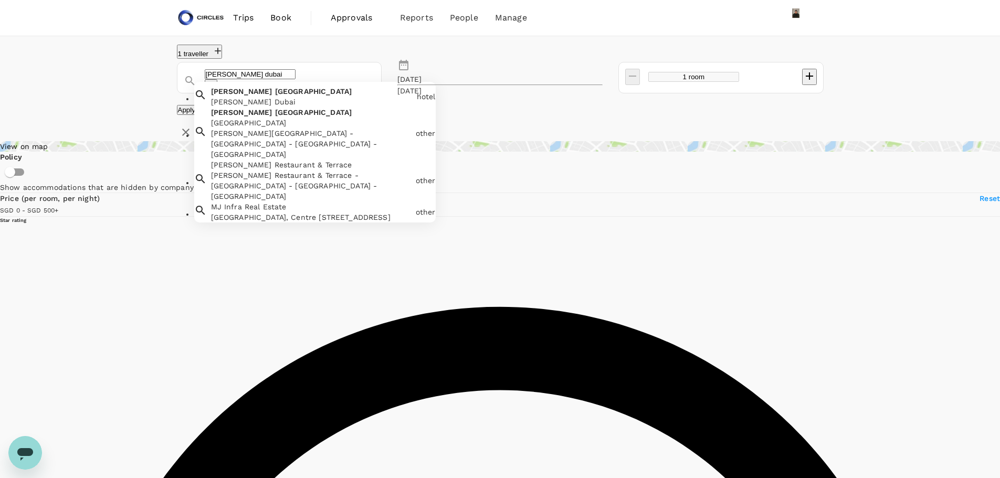
click at [227, 107] on div "Conrad Dubai" at bounding box center [312, 102] width 202 height 11
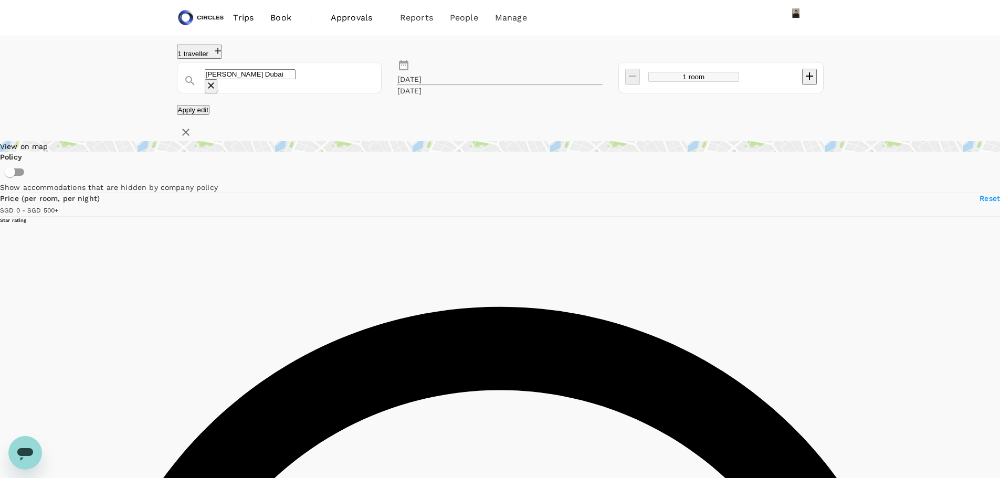
type input "Conrad Dubai"
click at [210, 109] on button "Apply edit" at bounding box center [193, 110] width 33 height 10
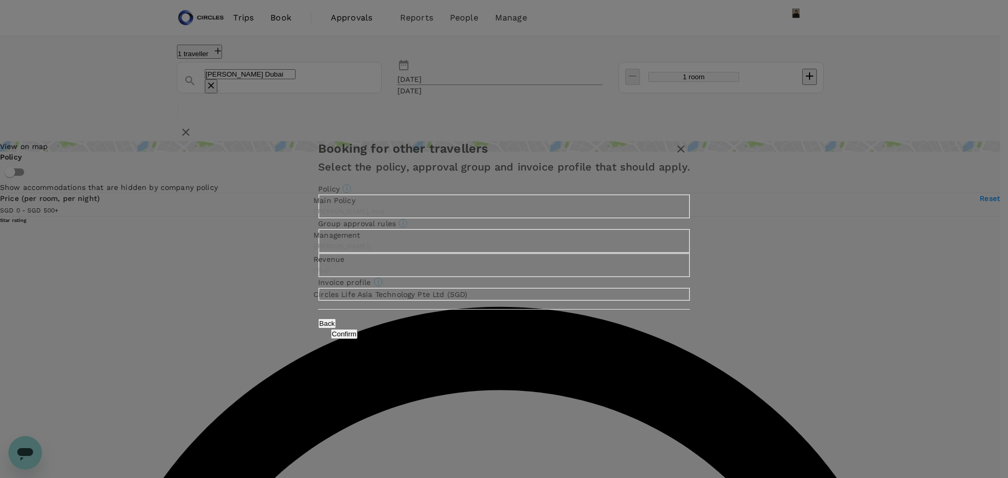
click at [358, 339] on button "Confirm" at bounding box center [344, 334] width 27 height 10
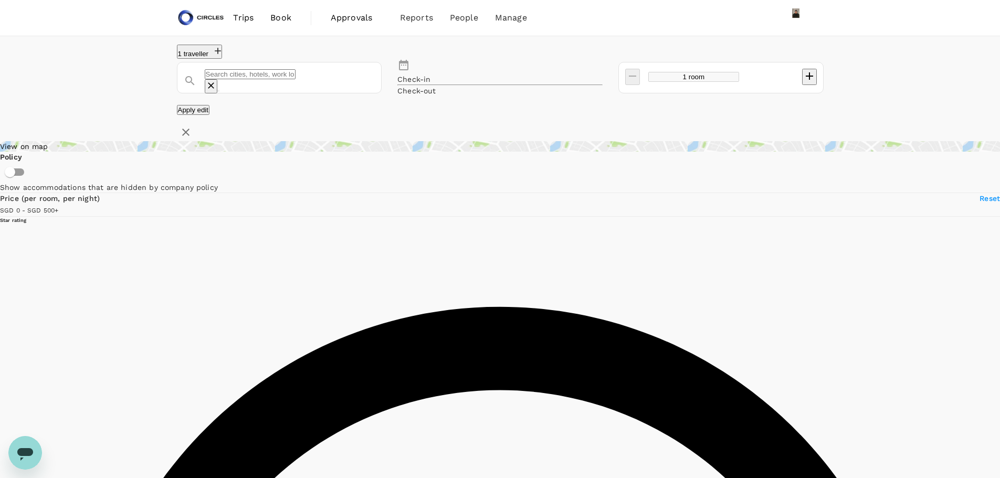
type input "Conrad Dubai"
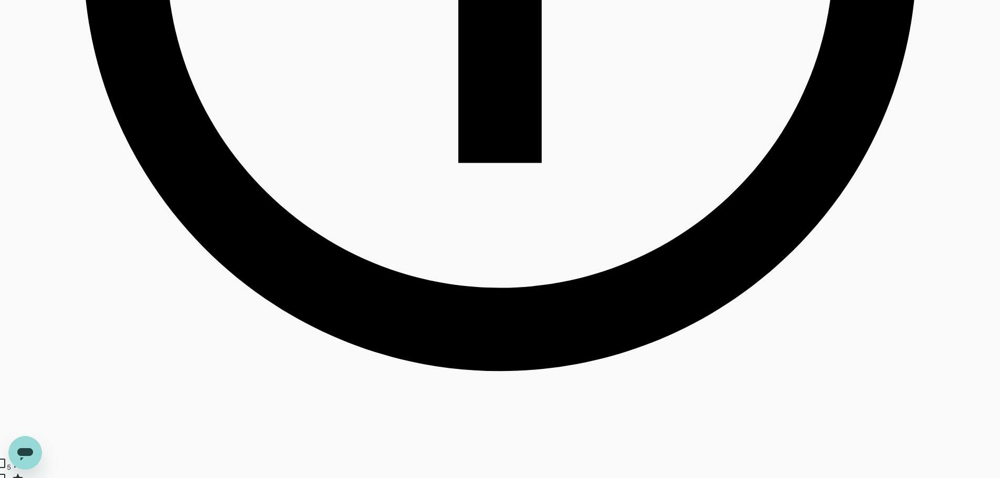
scroll to position [788, 0]
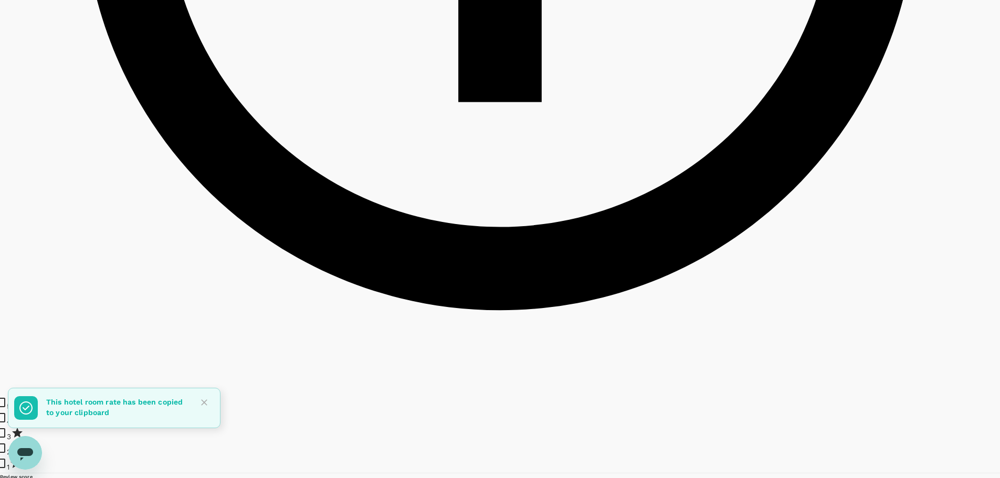
scroll to position [893, 0]
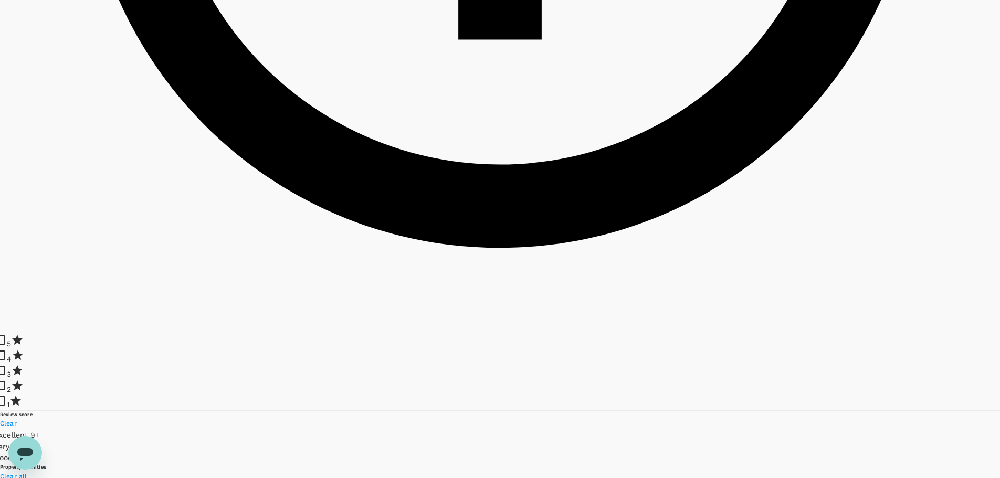
drag, startPoint x: 474, startPoint y: 320, endPoint x: 568, endPoint y: 319, distance: 94.5
copy div "2nd Dec St Al Jaffiliya., Dubai"
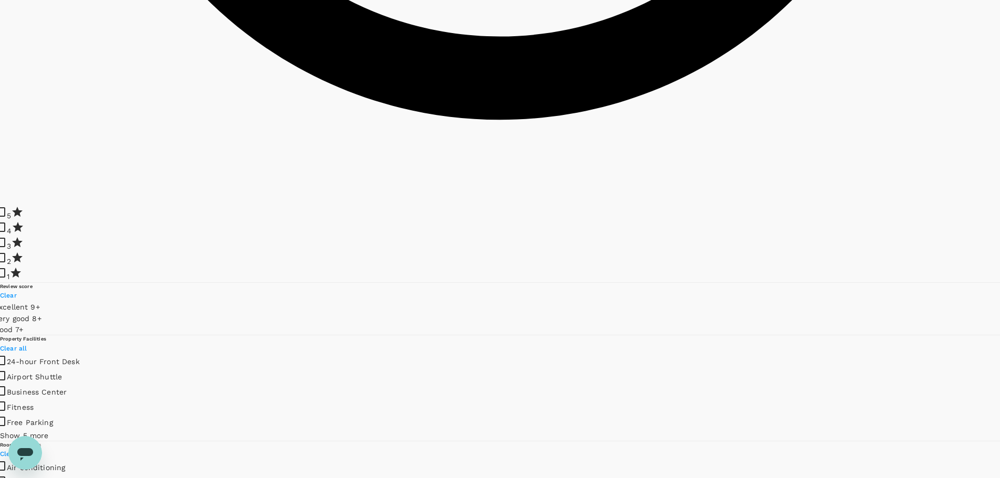
scroll to position [998, 0]
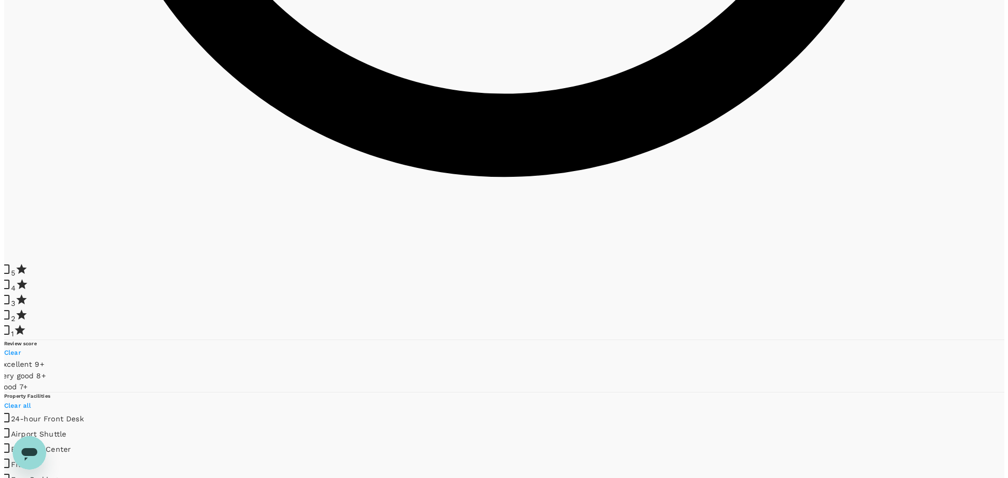
scroll to position [945, 0]
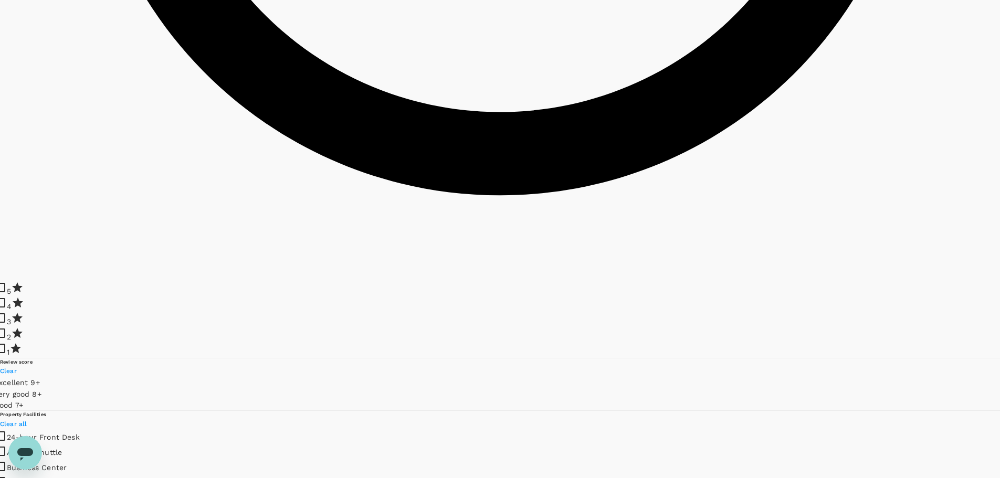
drag, startPoint x: 474, startPoint y: 76, endPoint x: 548, endPoint y: 89, distance: 75.7
copy h6 "Residence Inn By Marriott Sheikh Zayed Road, Dubai"
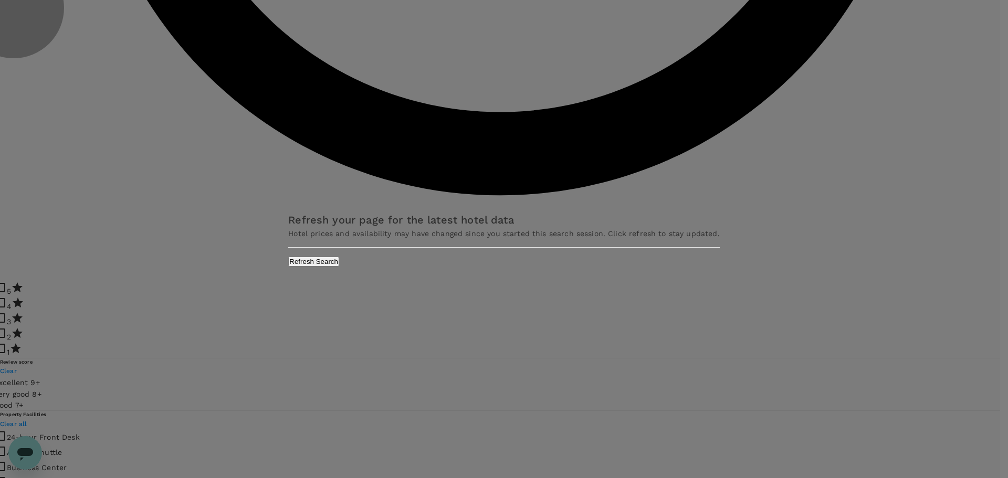
click at [339, 267] on button "Refresh Search" at bounding box center [313, 262] width 51 height 10
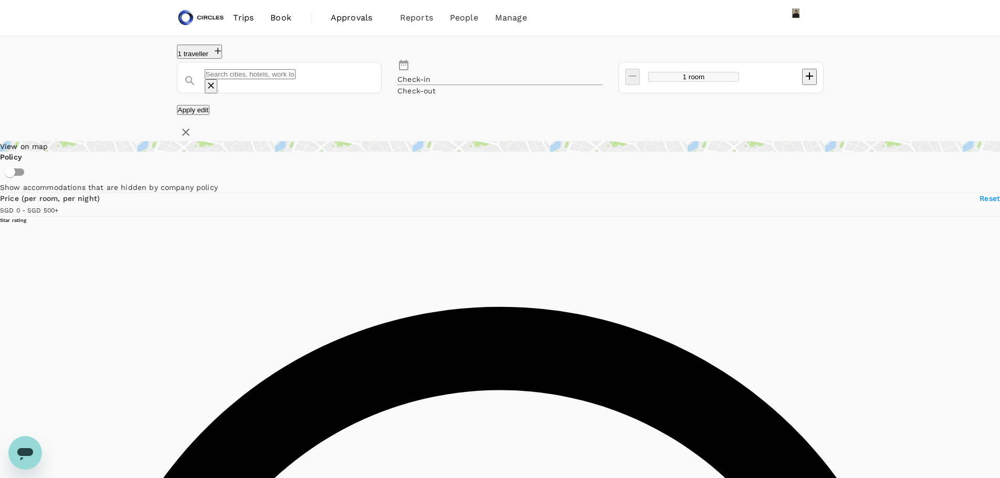
type input "Conrad Dubai"
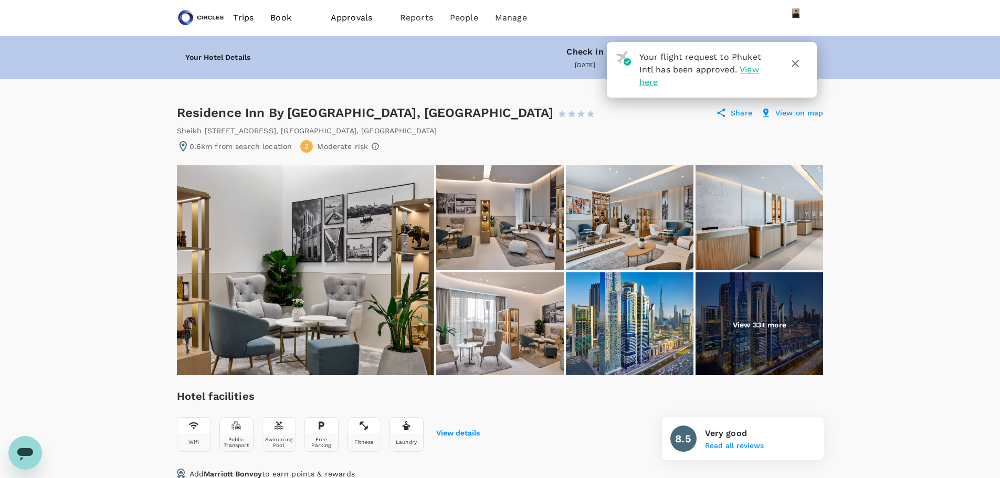
click at [794, 64] on icon "button" at bounding box center [795, 63] width 13 height 13
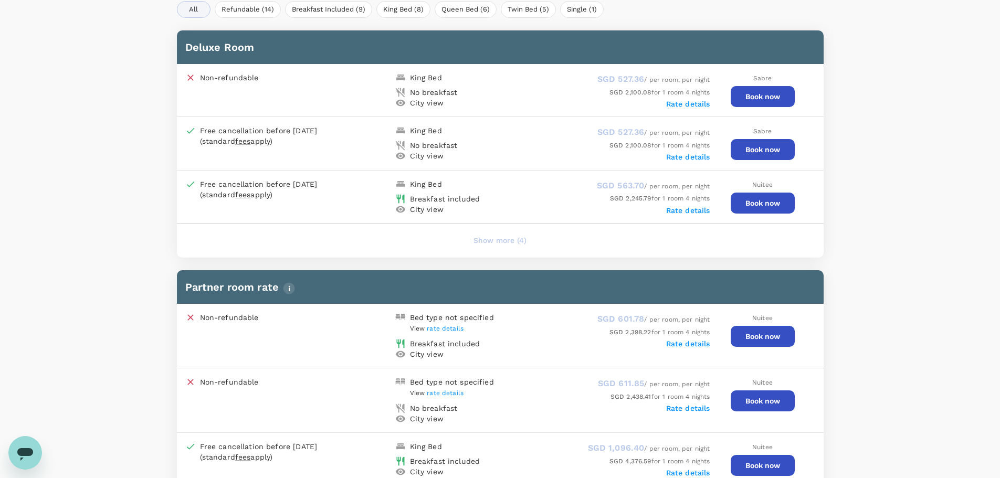
scroll to position [365, 0]
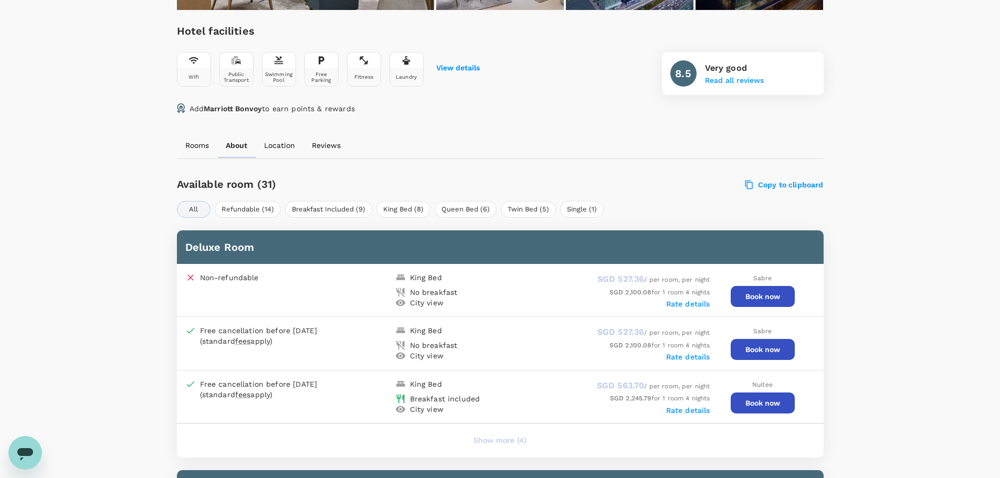
click at [759, 398] on button "Book now" at bounding box center [763, 403] width 64 height 21
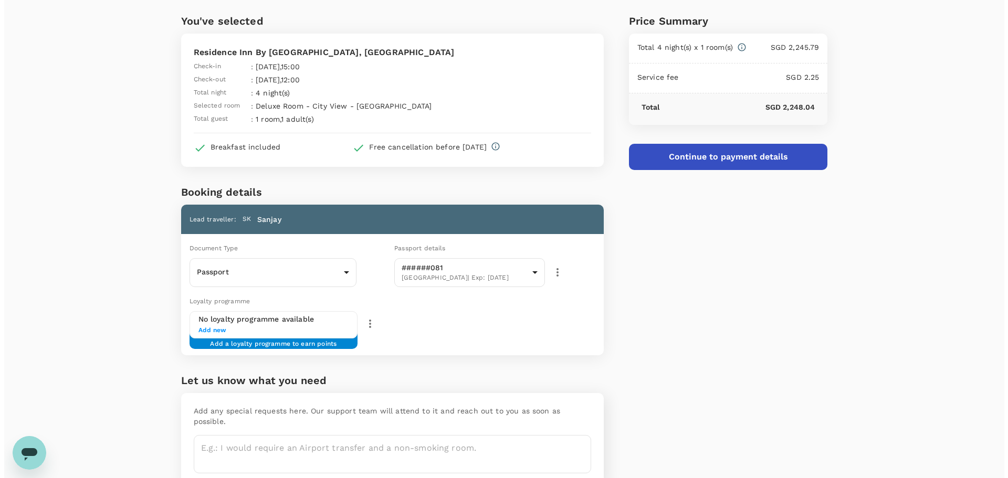
scroll to position [78, 0]
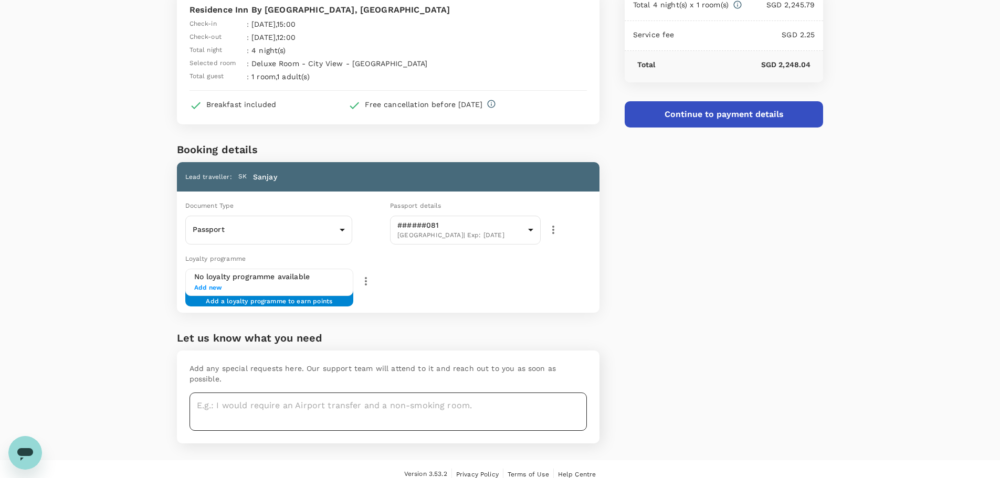
click at [255, 400] on textarea at bounding box center [388, 412] width 397 height 38
click at [288, 283] on span "Add new" at bounding box center [269, 288] width 151 height 11
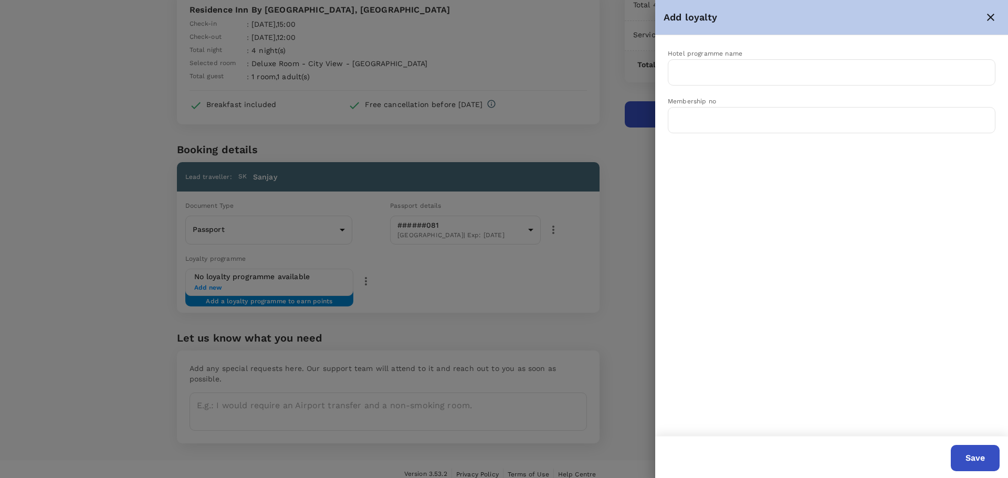
click at [201, 289] on div at bounding box center [504, 239] width 1008 height 478
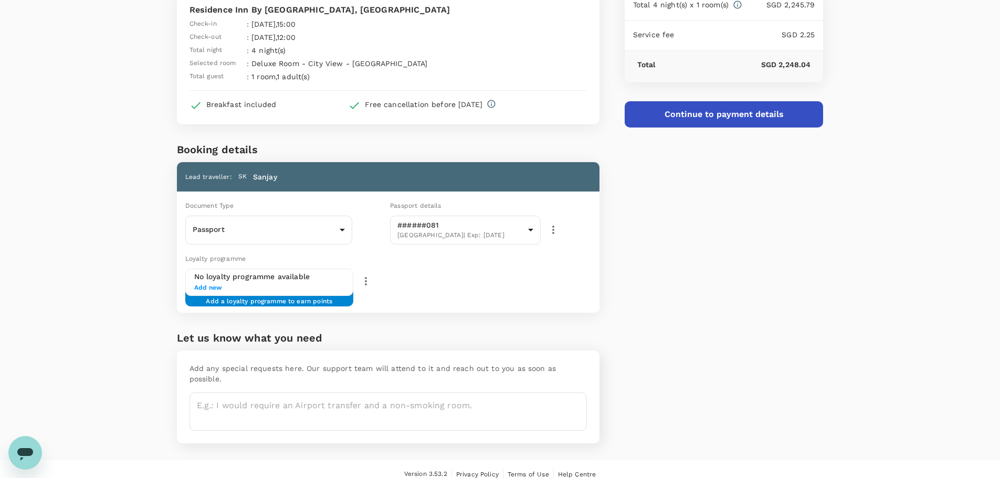
click at [206, 286] on span "Add new" at bounding box center [269, 288] width 151 height 11
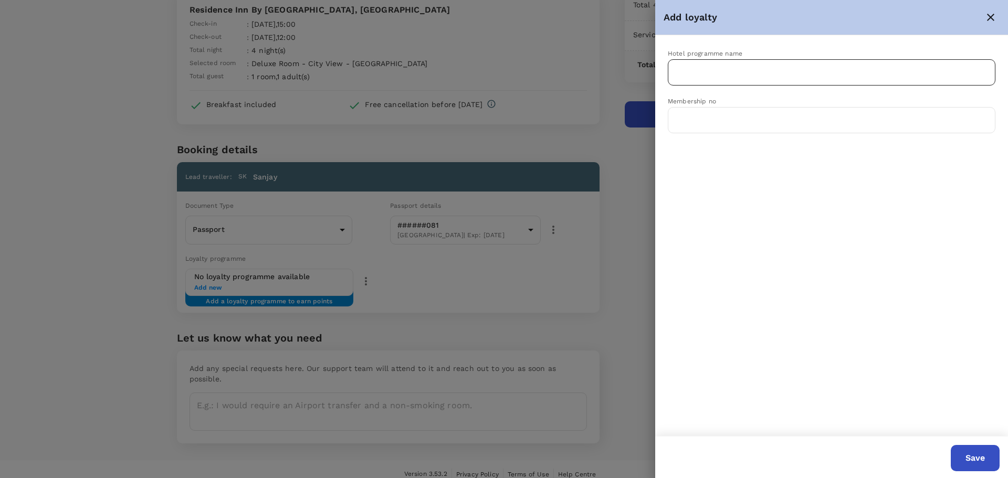
click at [747, 72] on input "text" at bounding box center [824, 72] width 302 height 20
click at [721, 102] on p "Marriott Bonvoy" at bounding box center [705, 98] width 58 height 11
type input "Marriott Bonvoy"
click at [719, 117] on input "text" at bounding box center [832, 120] width 328 height 26
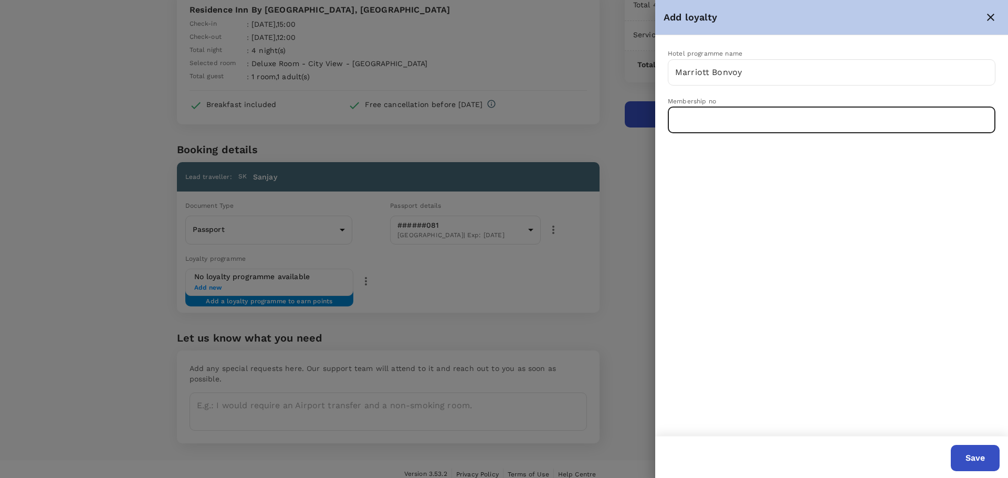
click at [759, 120] on input "text" at bounding box center [832, 120] width 328 height 26
paste input "249558208"
type input "249558208"
click at [980, 463] on button "Save" at bounding box center [975, 458] width 49 height 26
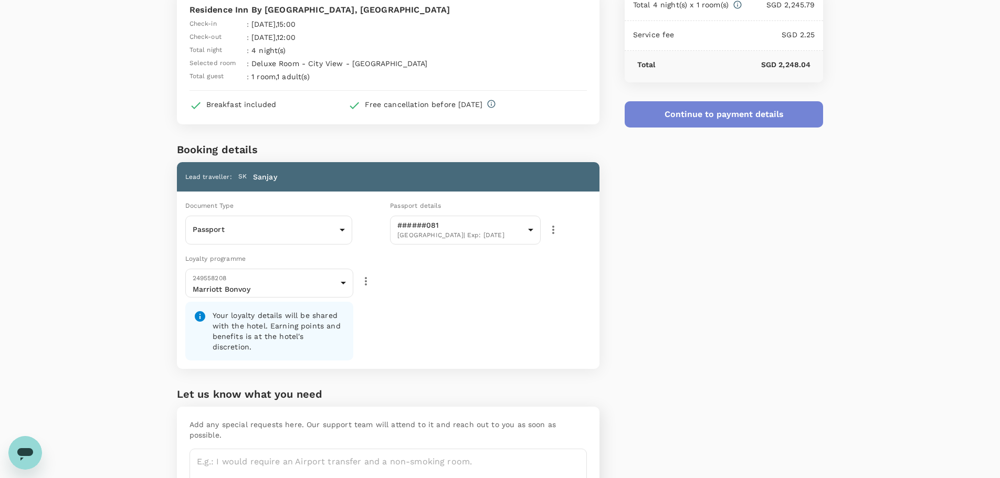
click at [731, 116] on button "Continue to payment details" at bounding box center [724, 114] width 199 height 26
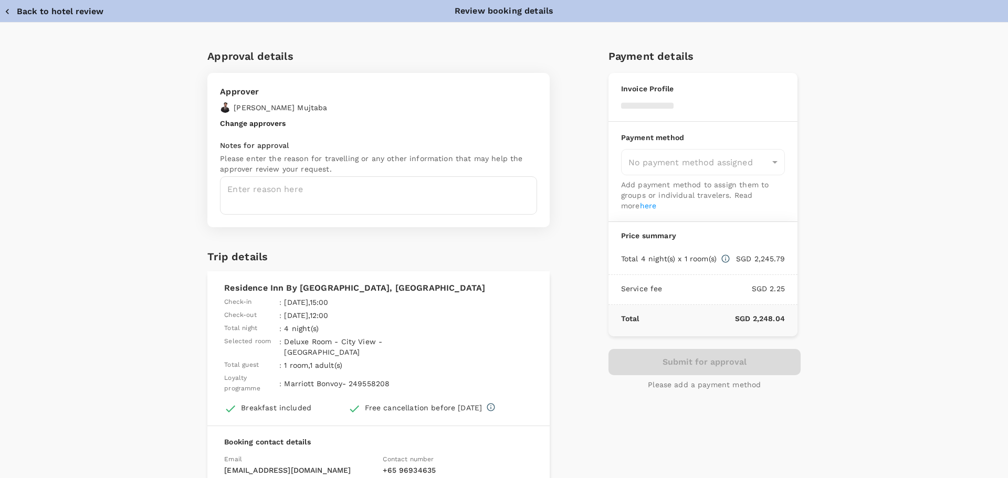
type input "9cb7bd09-647a-4334-94d9-122ca4480a85"
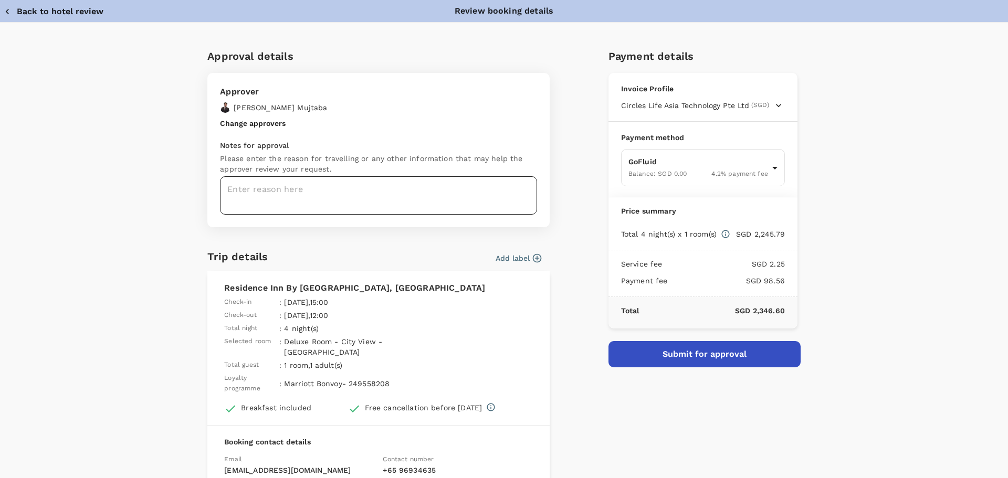
click at [383, 191] on textarea at bounding box center [378, 195] width 317 height 38
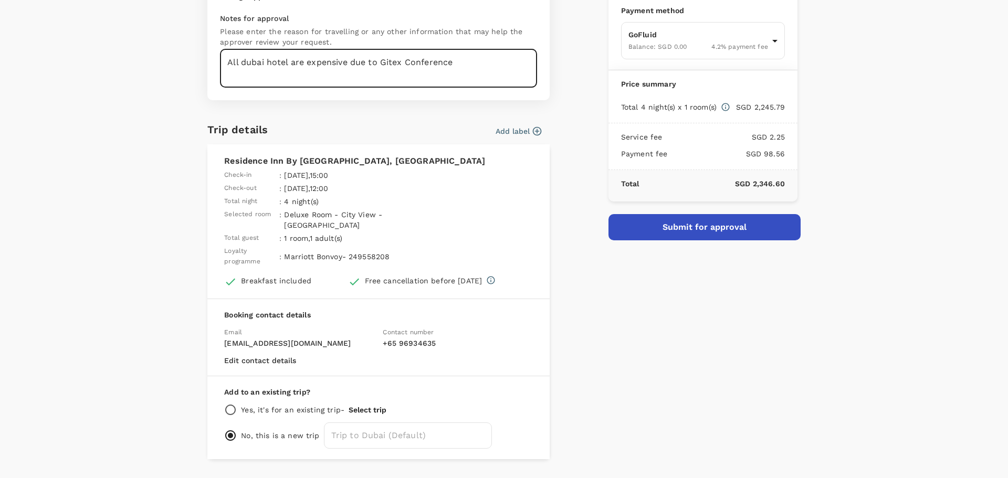
scroll to position [135, 0]
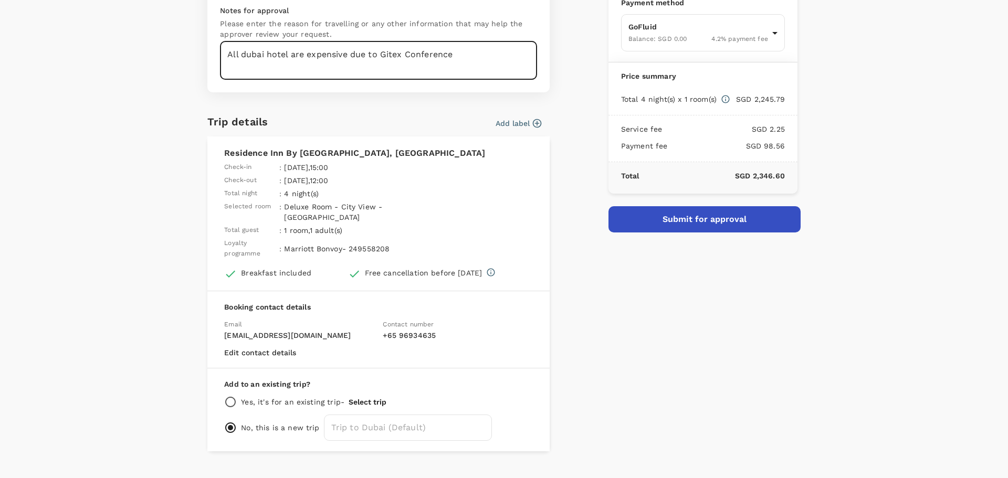
type textarea "All dubai hotel are expensive due to Gitex Conference"
click at [224, 396] on input "radio" at bounding box center [230, 402] width 13 height 13
radio input "true"
radio input "false"
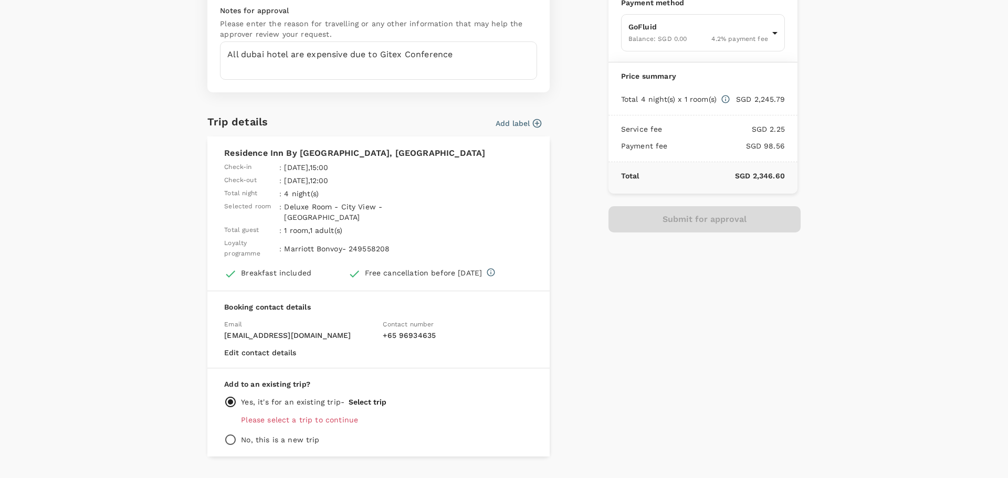
click at [366, 398] on button "Select trip" at bounding box center [368, 402] width 38 height 8
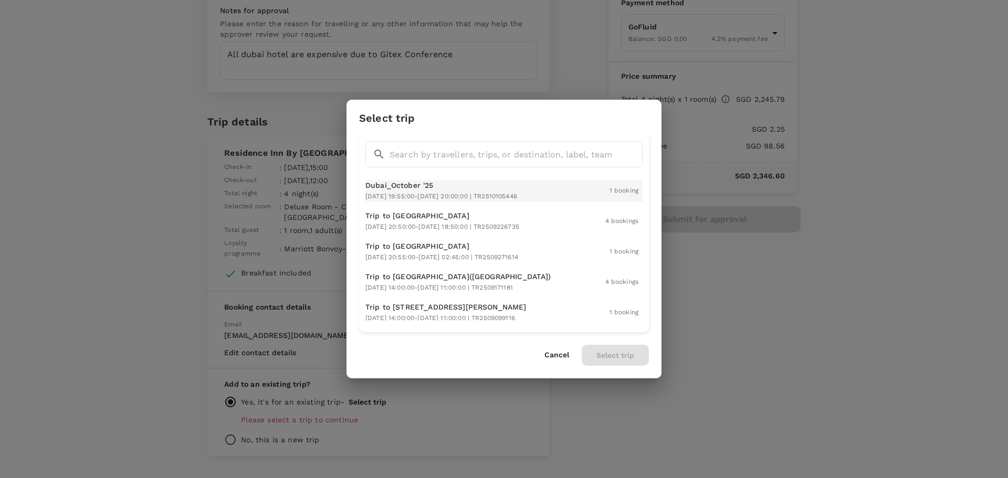
click at [427, 184] on p "Dubai_October '25" at bounding box center [441, 185] width 152 height 11
click at [631, 360] on button "Select trip" at bounding box center [615, 355] width 67 height 21
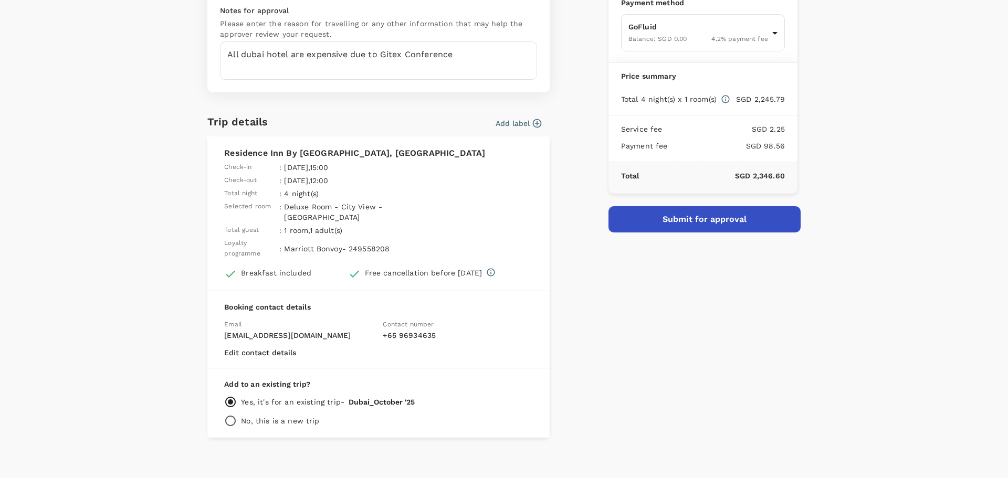
scroll to position [121, 0]
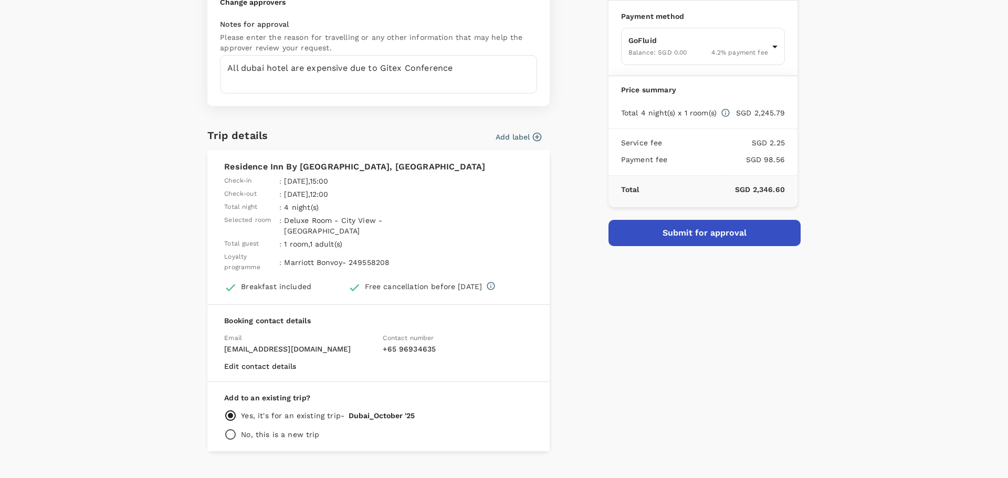
click at [508, 135] on button "Add label" at bounding box center [519, 137] width 46 height 11
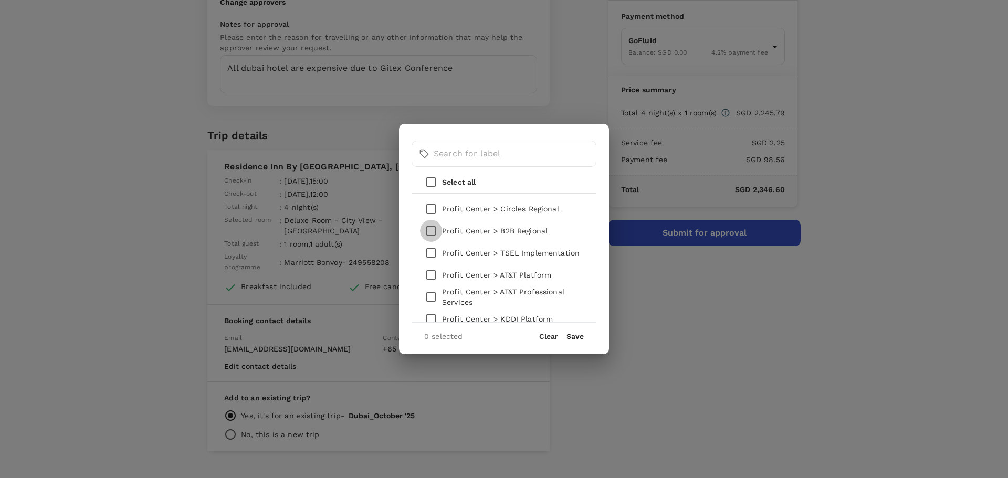
click at [428, 232] on input "checkbox" at bounding box center [431, 231] width 22 height 22
checkbox input "true"
click at [578, 340] on button "Save" at bounding box center [574, 336] width 17 height 8
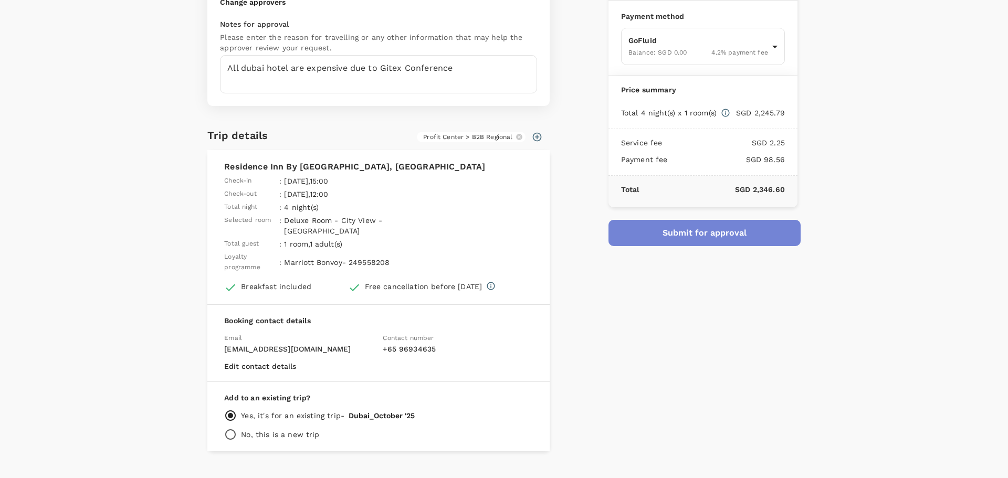
click at [658, 237] on button "Submit for approval" at bounding box center [704, 233] width 192 height 26
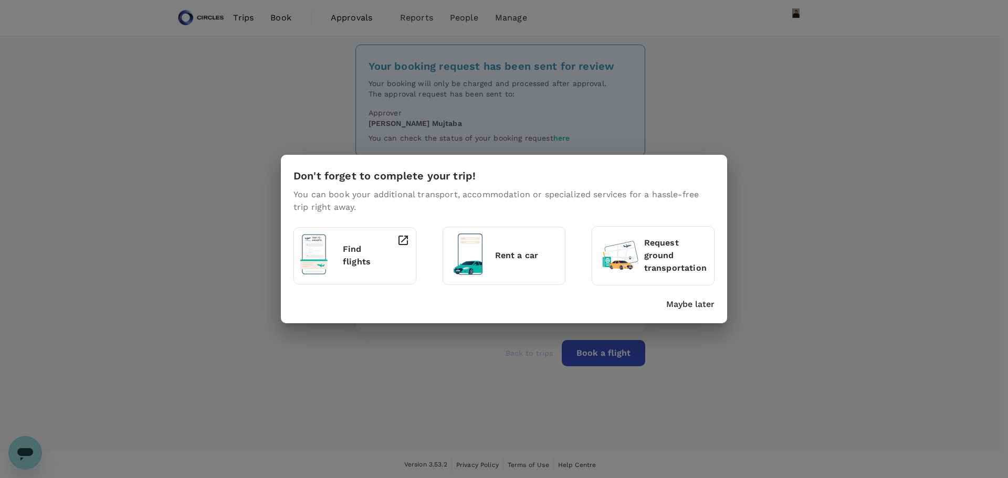
click at [300, 76] on div "Don't forget to complete your trip! You can book your additional transport, acc…" at bounding box center [504, 239] width 1008 height 478
click at [685, 299] on p "Maybe later" at bounding box center [690, 304] width 48 height 13
